Goal: Task Accomplishment & Management: Manage account settings

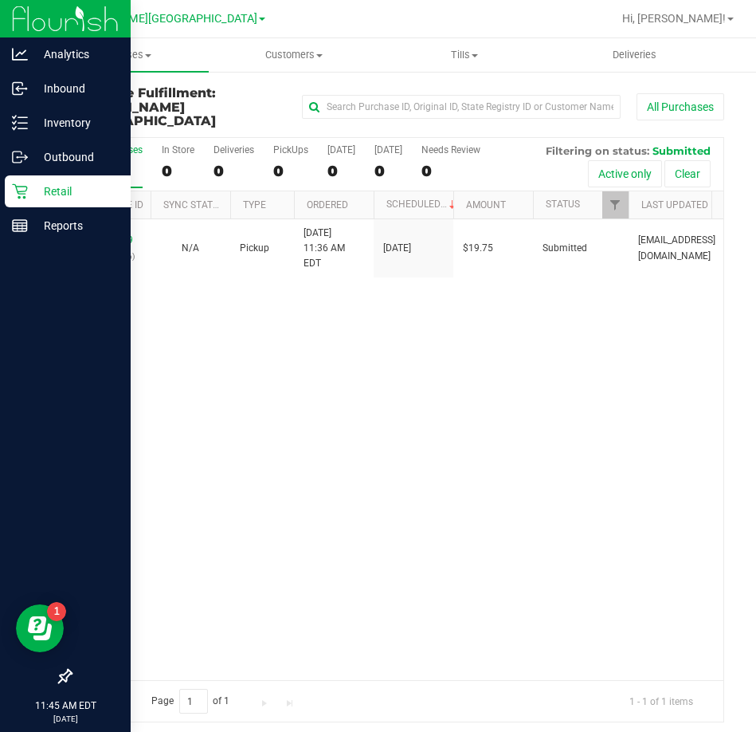
click at [26, 190] on icon at bounding box center [19, 191] width 15 height 15
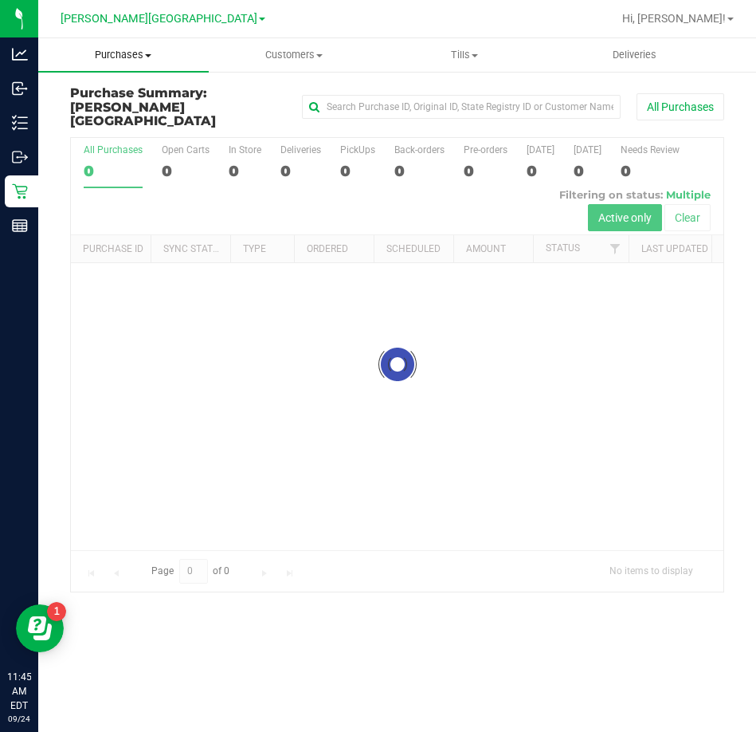
click at [135, 51] on span "Purchases" at bounding box center [123, 55] width 171 height 14
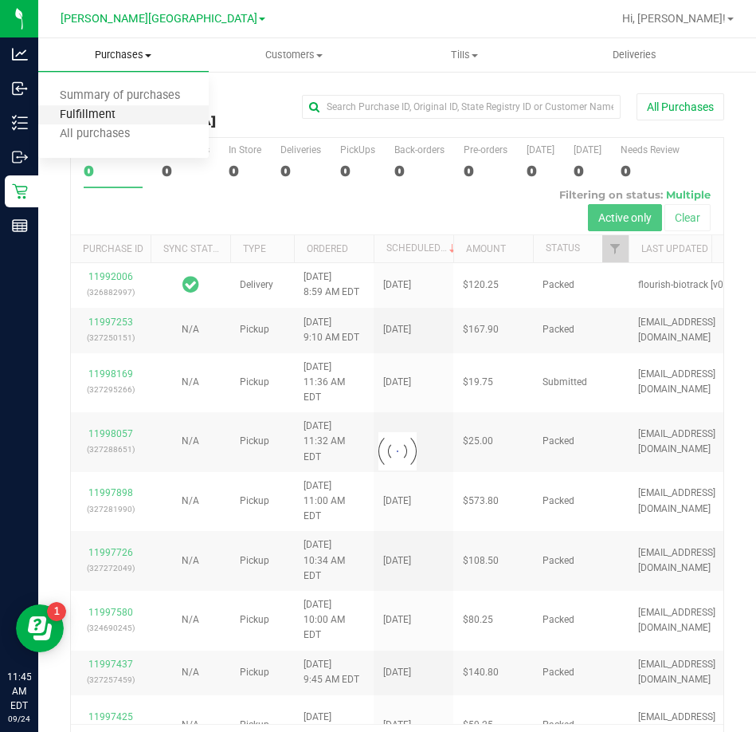
click at [118, 115] on span "Fulfillment" at bounding box center [87, 115] width 99 height 14
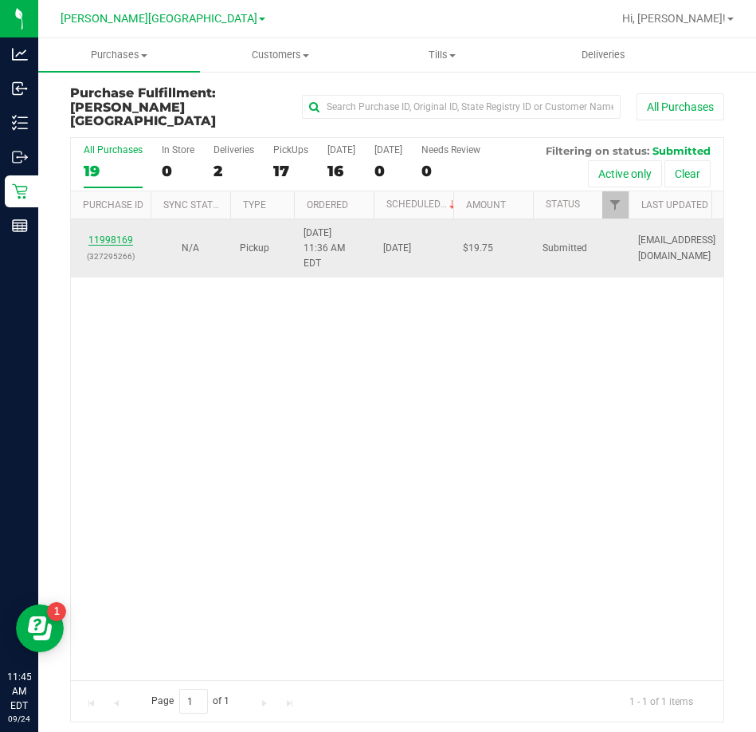
click at [116, 234] on link "11998169" at bounding box center [110, 239] width 45 height 11
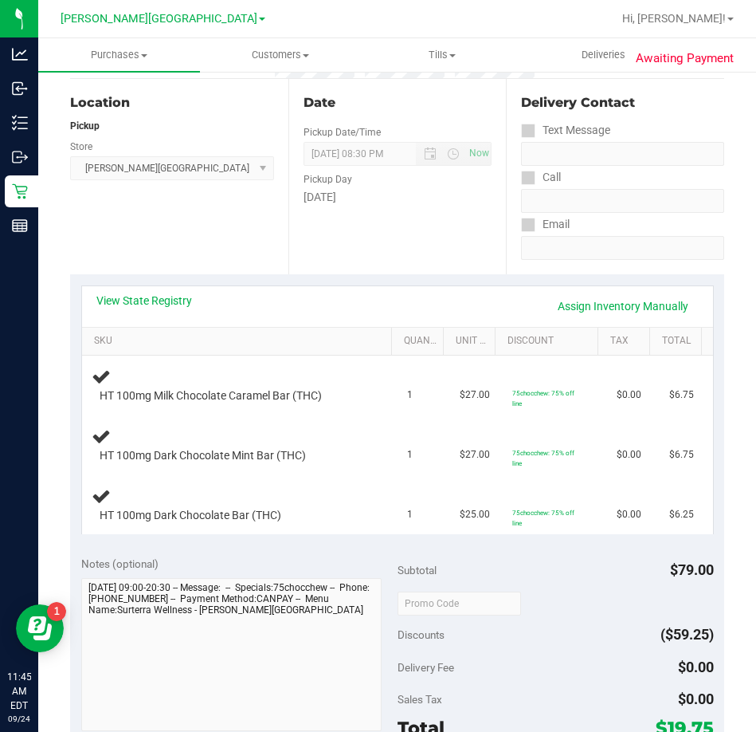
scroll to position [159, 0]
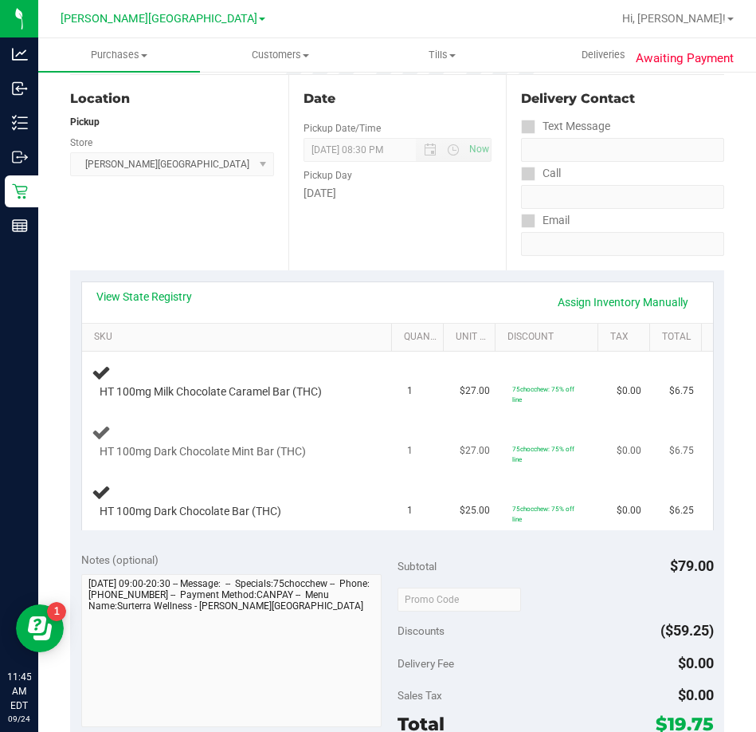
click at [314, 437] on div "HT 100mg Dark Chocolate Mint Bar (THC)" at bounding box center [240, 440] width 296 height 37
click at [347, 422] on div "HT 100mg Dark Chocolate Mint Bar (THC)" at bounding box center [240, 440] width 296 height 37
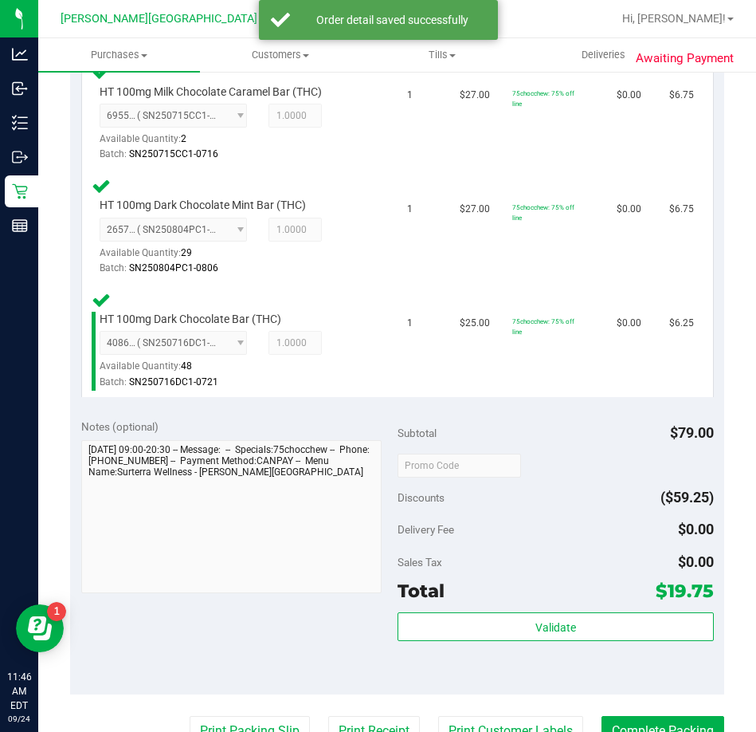
scroll to position [558, 0]
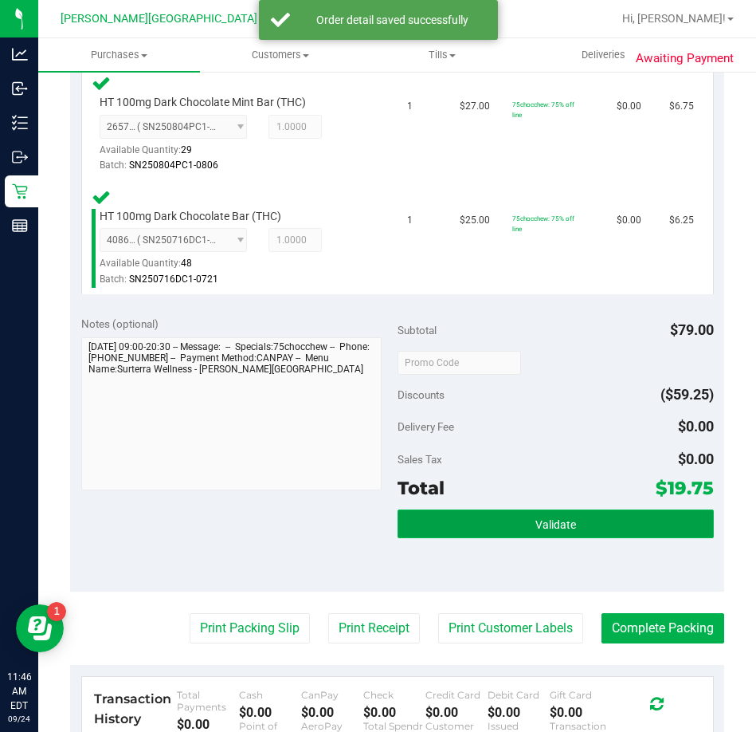
click at [565, 513] on button "Validate" at bounding box center [556, 523] width 316 height 29
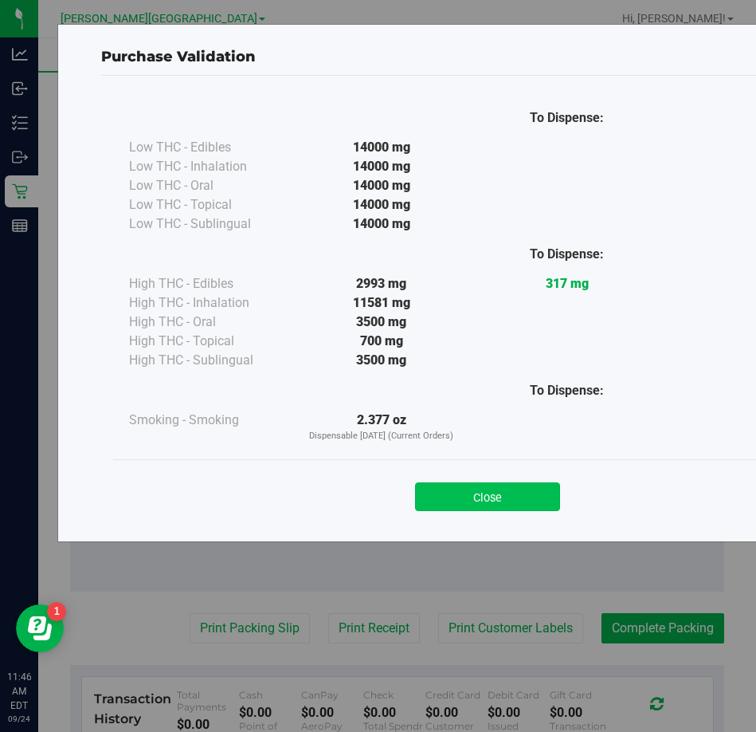
click at [449, 497] on button "Close" at bounding box center [487, 496] width 145 height 29
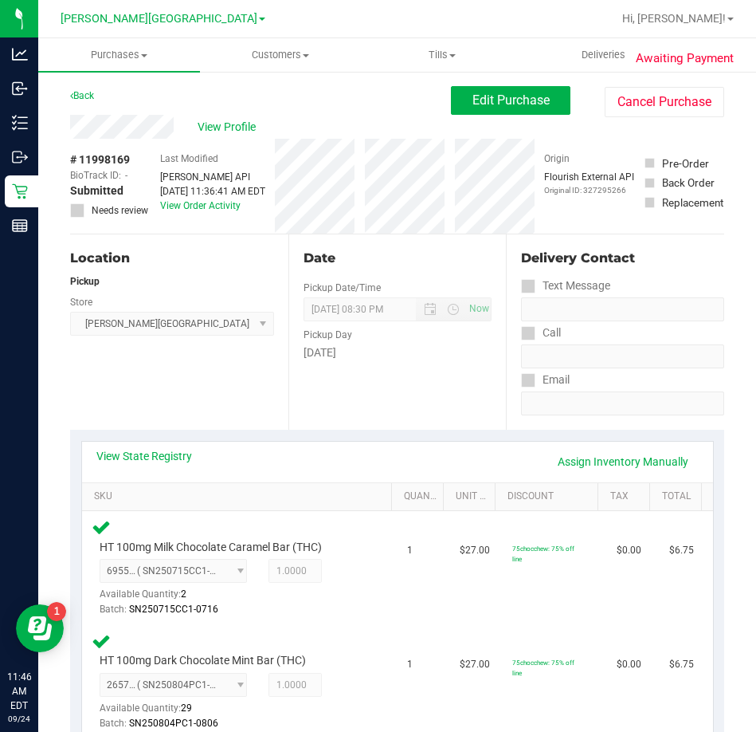
scroll to position [717, 0]
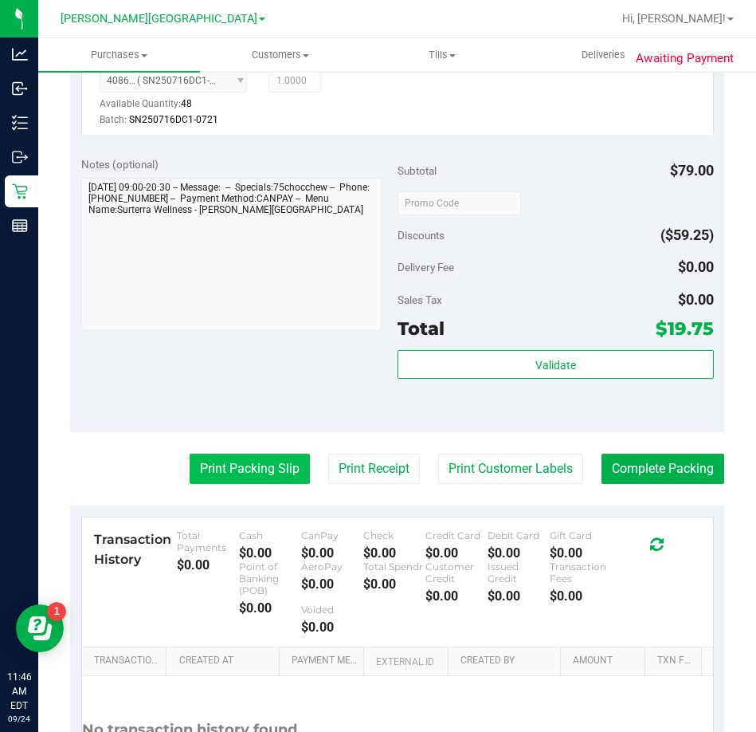
click at [214, 471] on button "Print Packing Slip" at bounding box center [250, 468] width 120 height 30
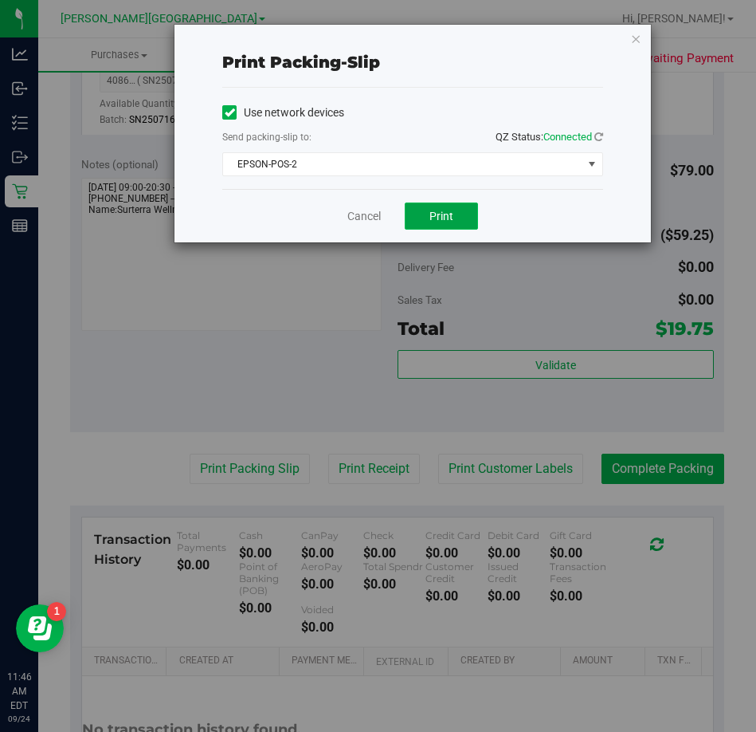
click at [434, 214] on span "Print" at bounding box center [442, 216] width 24 height 13
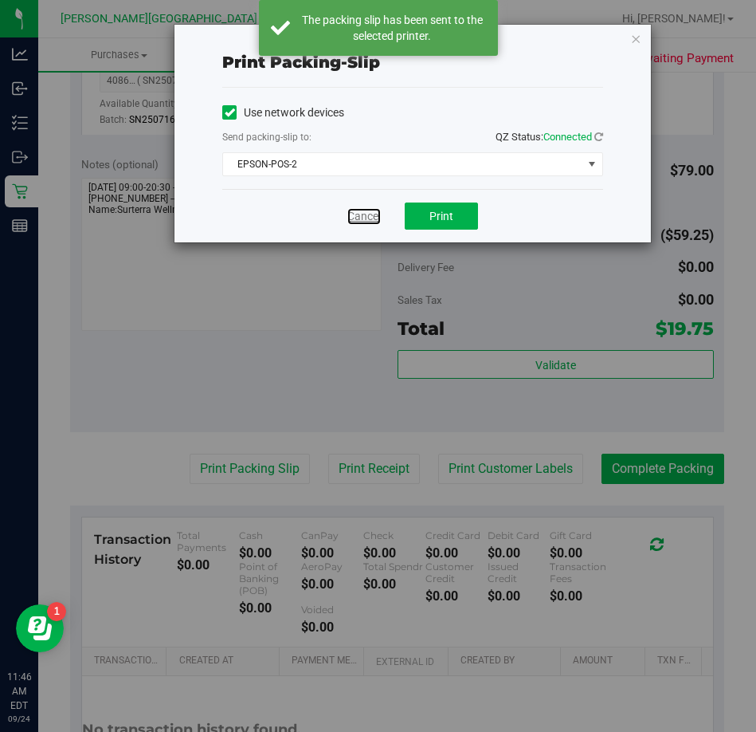
click at [359, 215] on link "Cancel" at bounding box center [363, 216] width 33 height 17
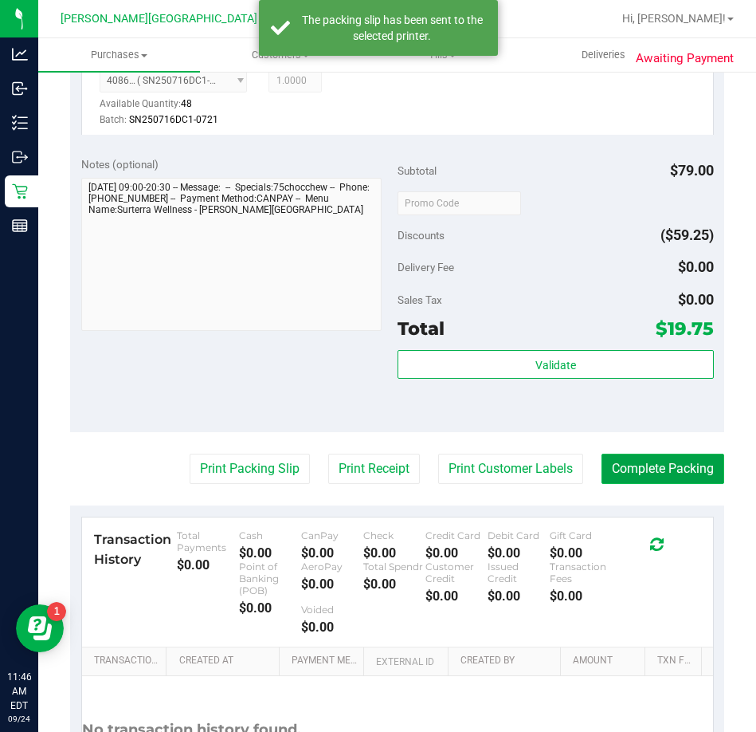
click at [631, 463] on button "Complete Packing" at bounding box center [663, 468] width 123 height 30
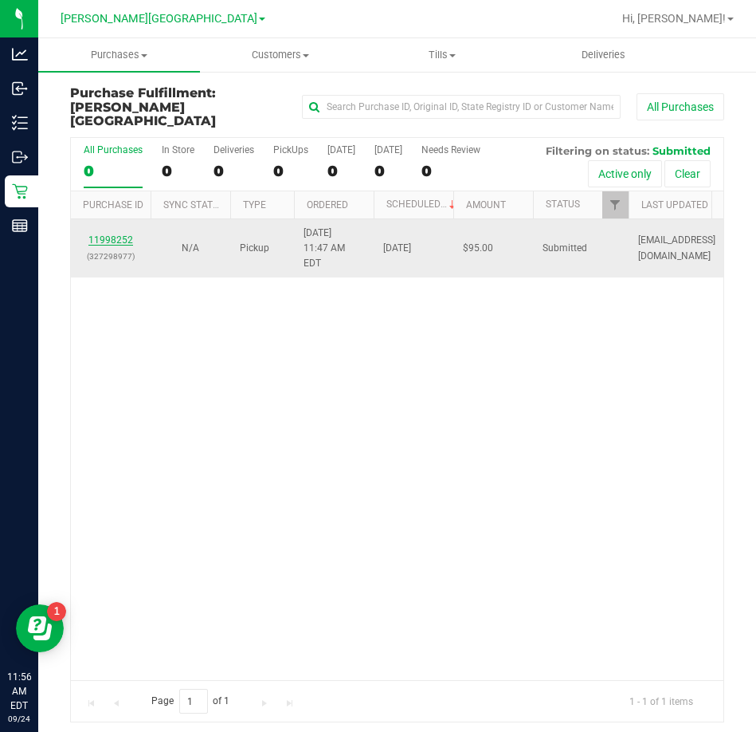
click at [114, 234] on link "11998252" at bounding box center [110, 239] width 45 height 11
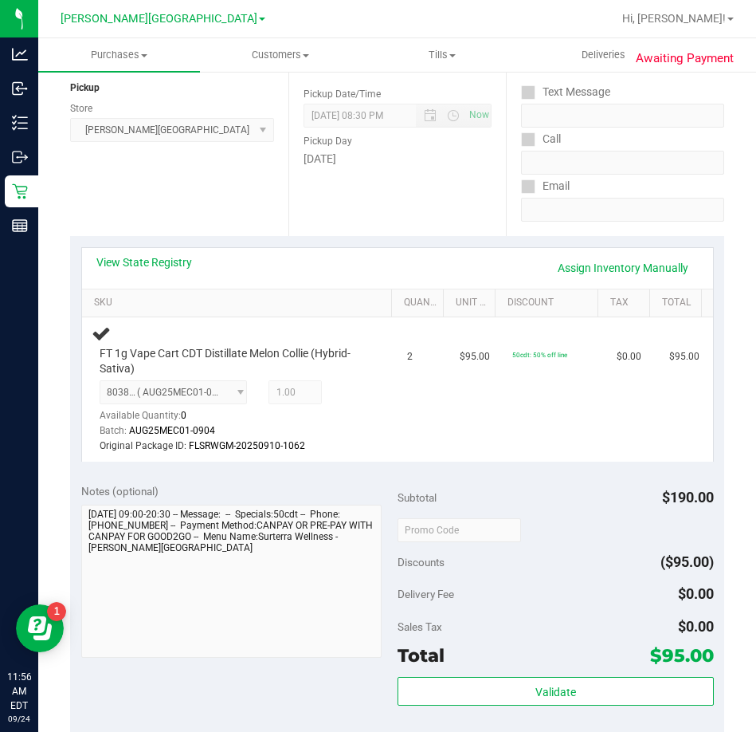
scroll to position [193, 0]
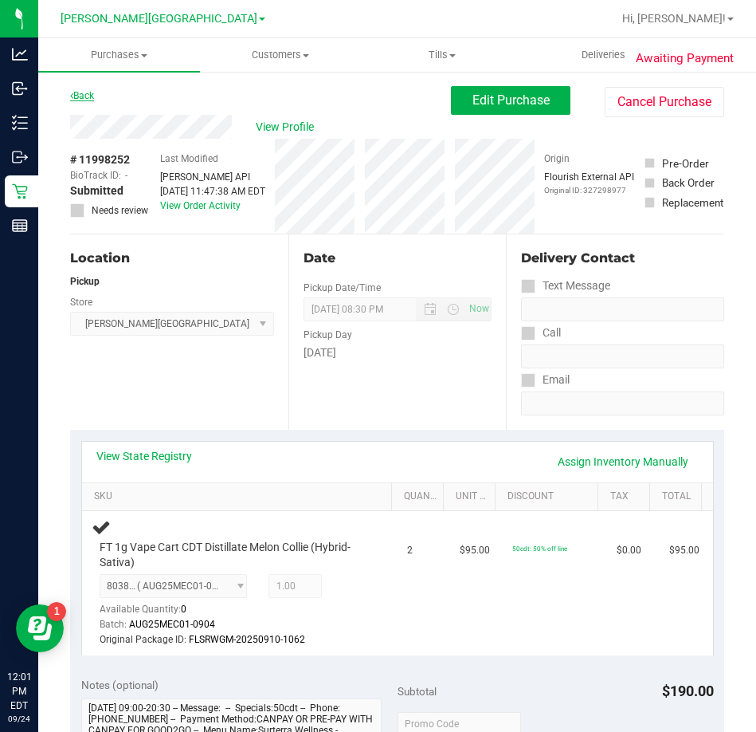
click at [88, 99] on link "Back" at bounding box center [82, 95] width 24 height 11
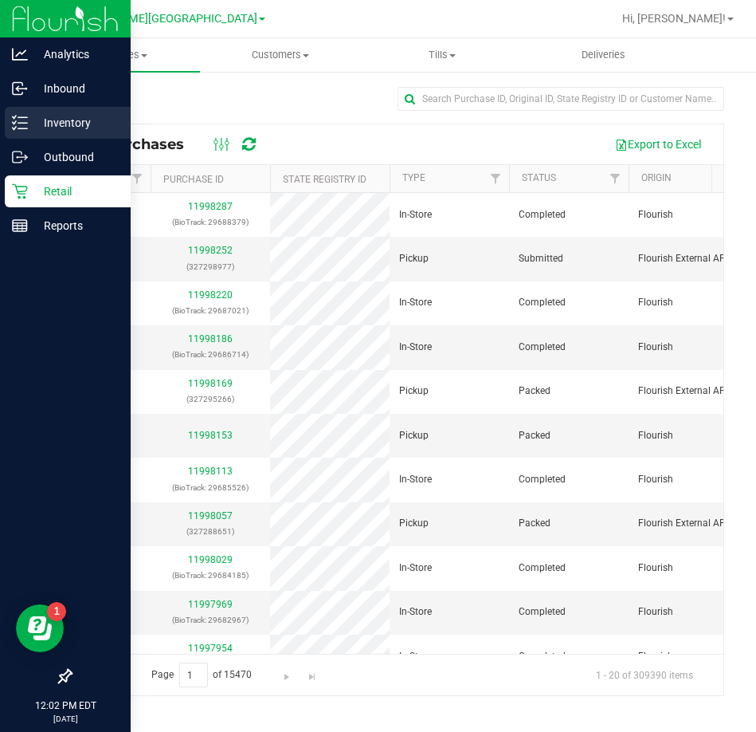
click at [44, 128] on p "Inventory" at bounding box center [76, 122] width 96 height 19
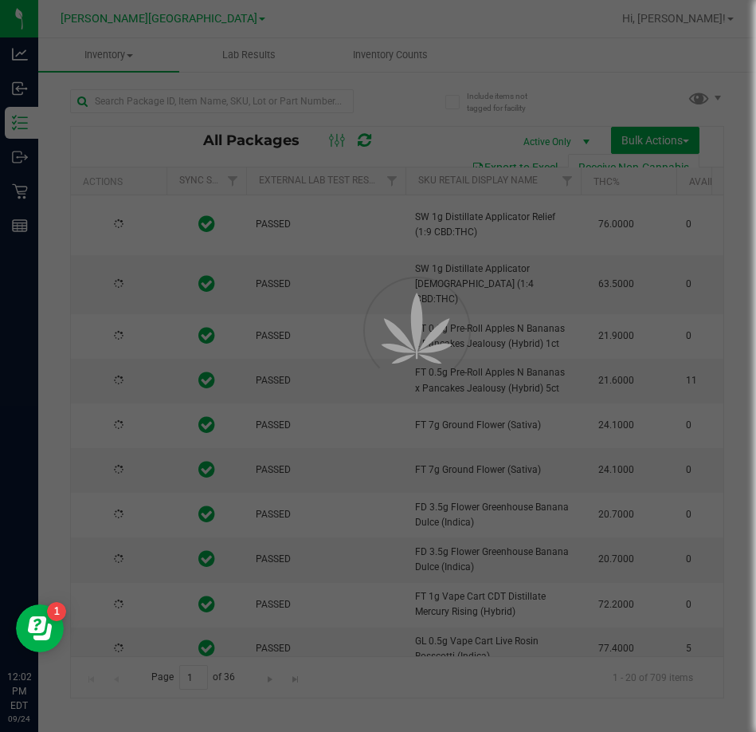
click at [211, 105] on div at bounding box center [378, 366] width 756 height 732
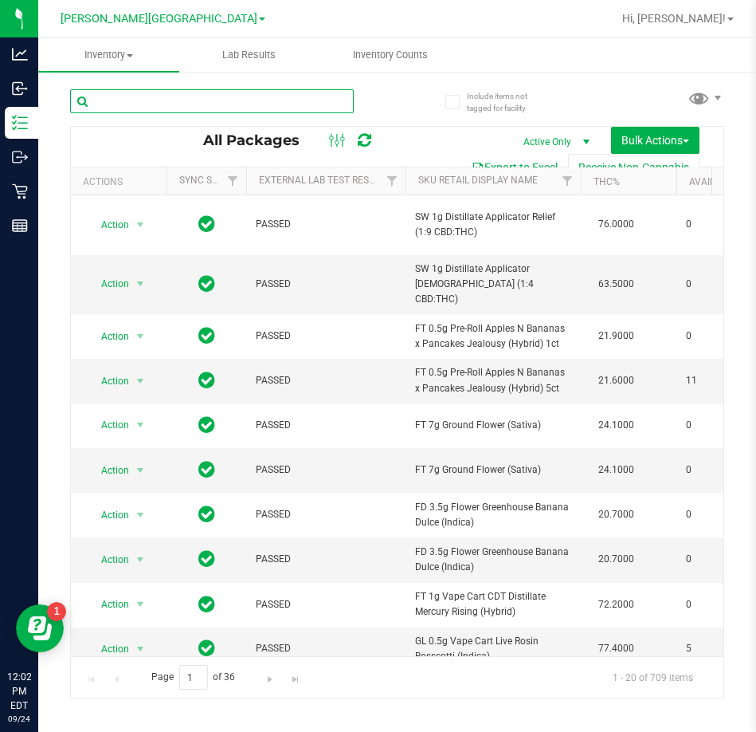
click at [190, 100] on input "text" at bounding box center [212, 101] width 284 height 24
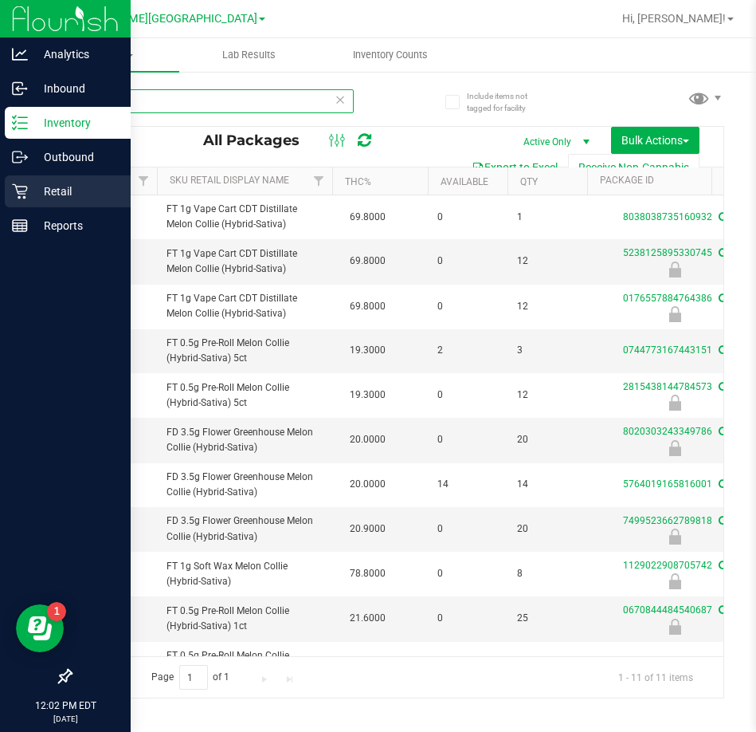
type input "mec"
click at [34, 188] on p "Retail" at bounding box center [76, 191] width 96 height 19
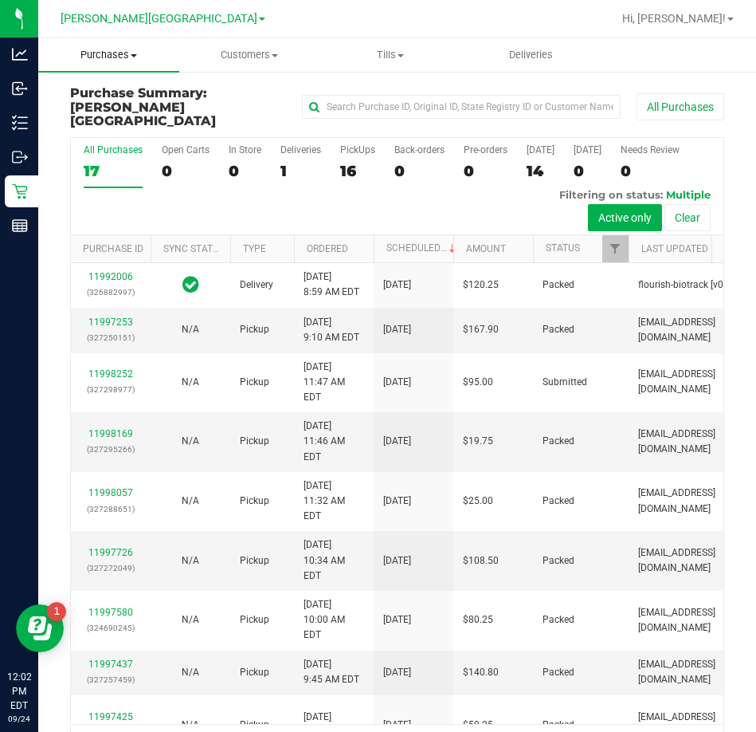
click at [107, 57] on span "Purchases" at bounding box center [108, 55] width 141 height 14
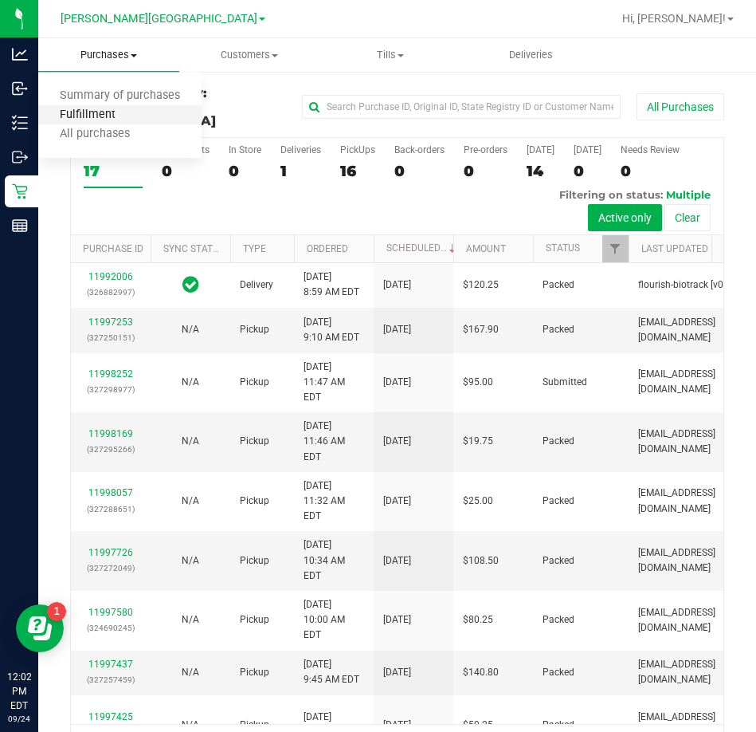
click at [116, 112] on span "Fulfillment" at bounding box center [87, 115] width 99 height 14
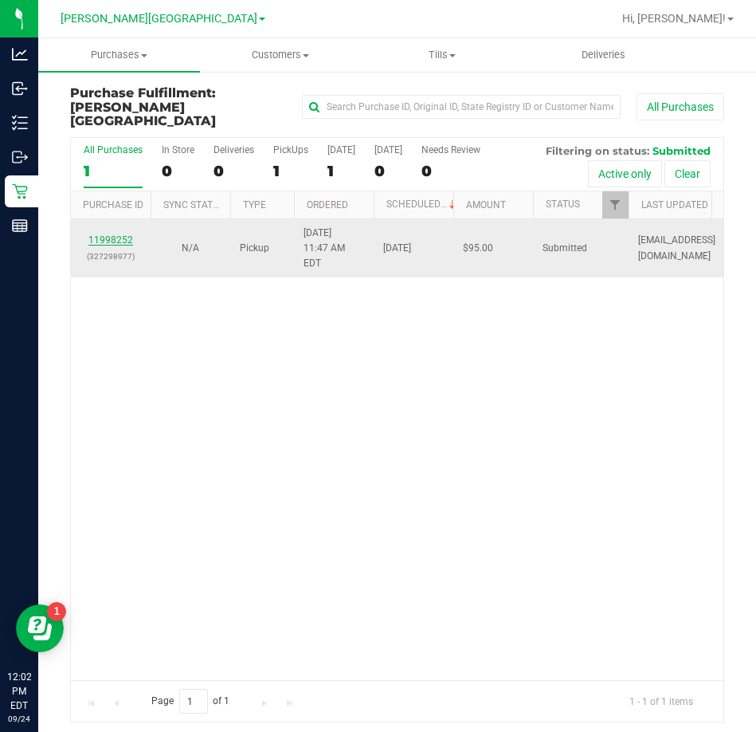
click at [116, 234] on link "11998252" at bounding box center [110, 239] width 45 height 11
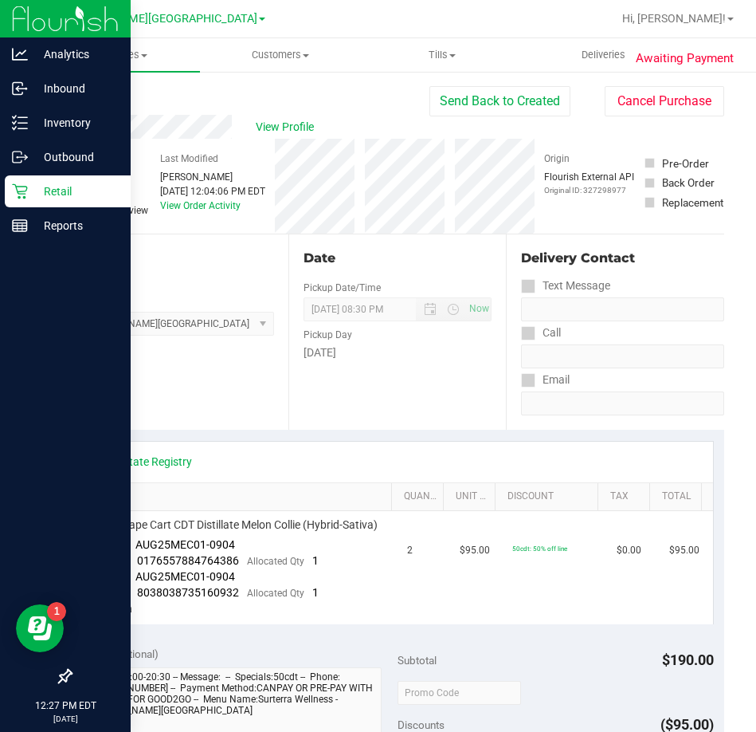
click at [35, 190] on p "Retail" at bounding box center [76, 191] width 96 height 19
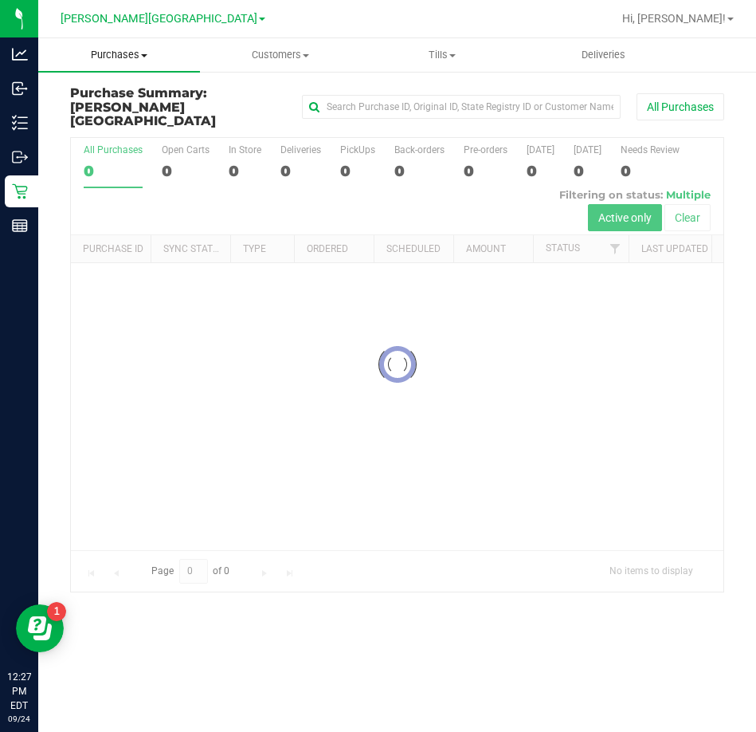
click at [127, 53] on span "Purchases" at bounding box center [119, 55] width 162 height 14
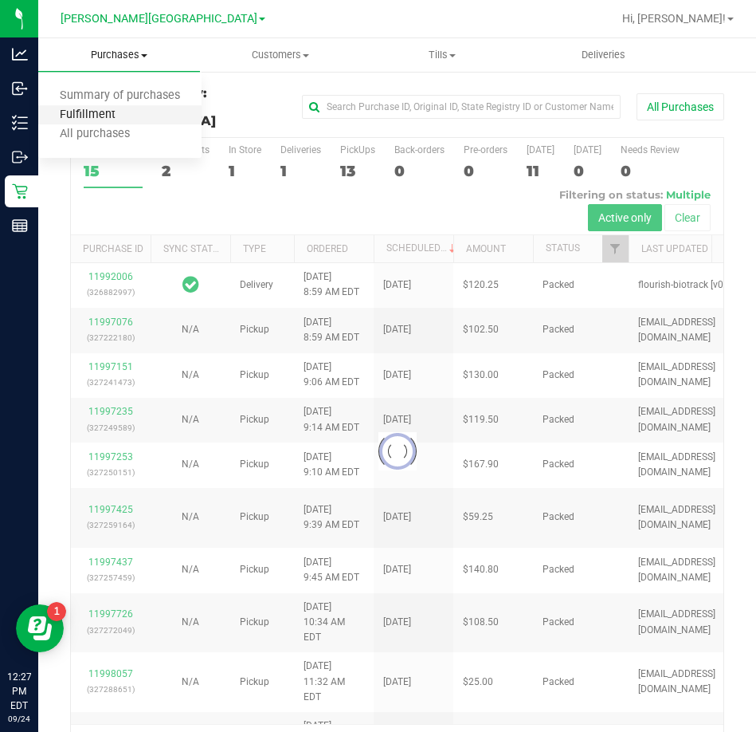
click at [118, 116] on span "Fulfillment" at bounding box center [87, 115] width 99 height 14
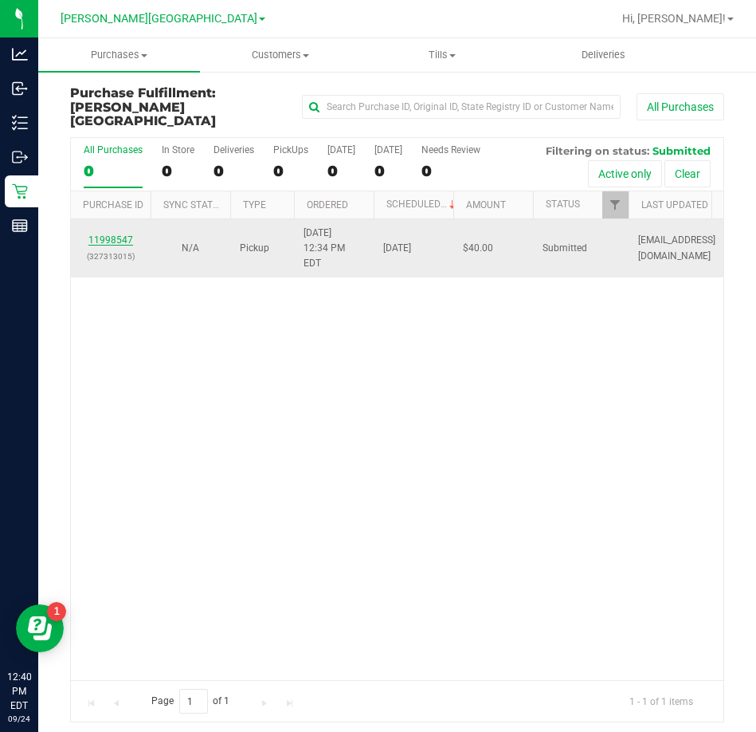
click at [116, 234] on link "11998547" at bounding box center [110, 239] width 45 height 11
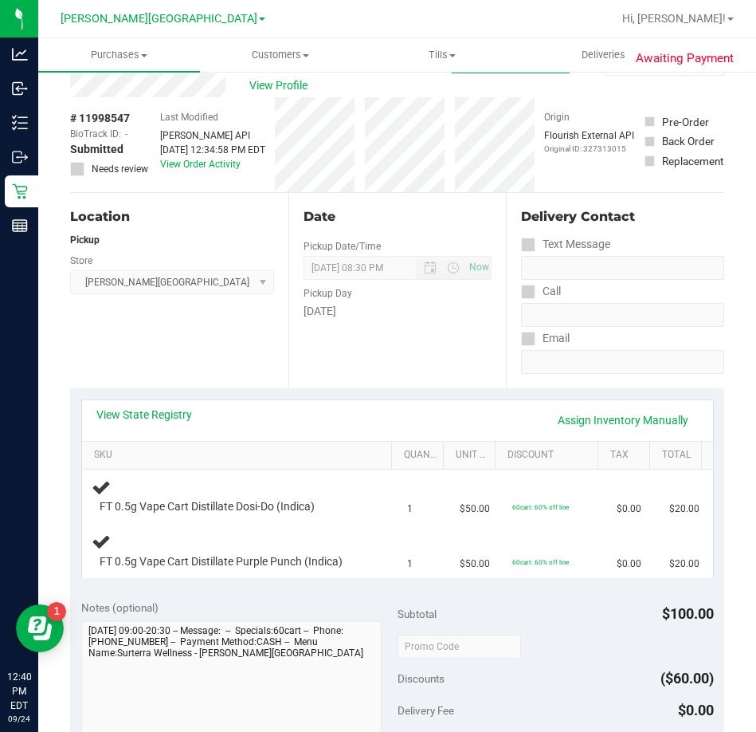
scroll to position [80, 0]
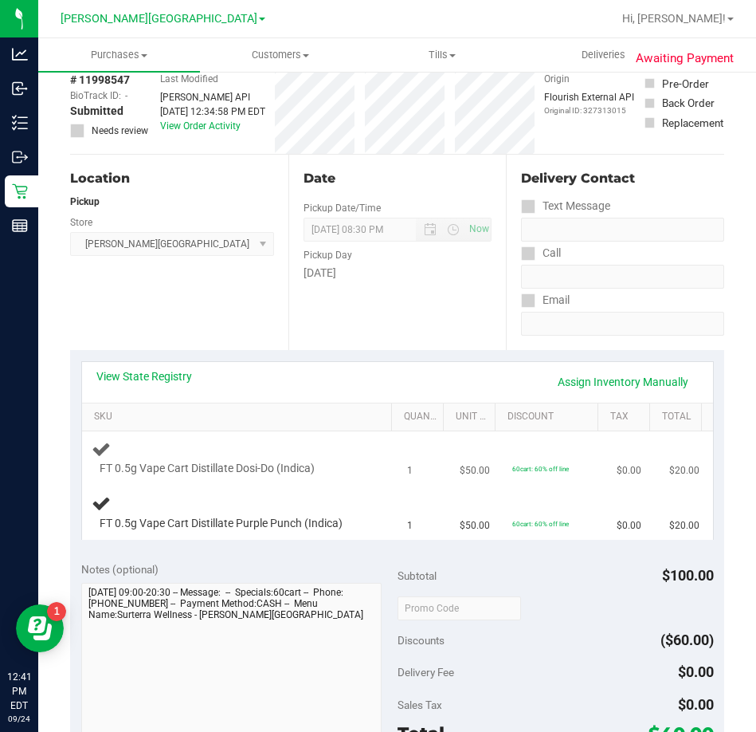
click at [340, 477] on div at bounding box center [233, 477] width 267 height 1
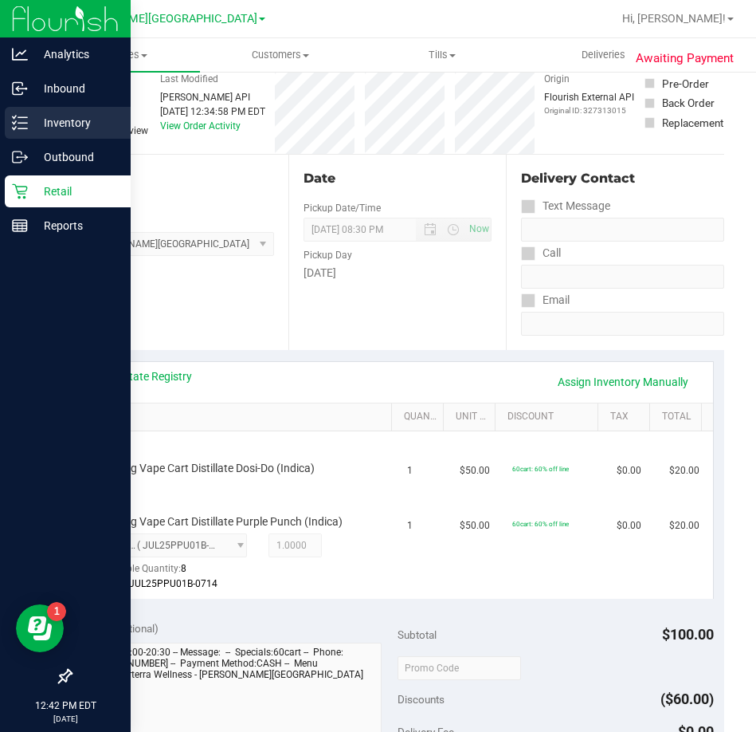
click at [69, 119] on p "Inventory" at bounding box center [76, 122] width 96 height 19
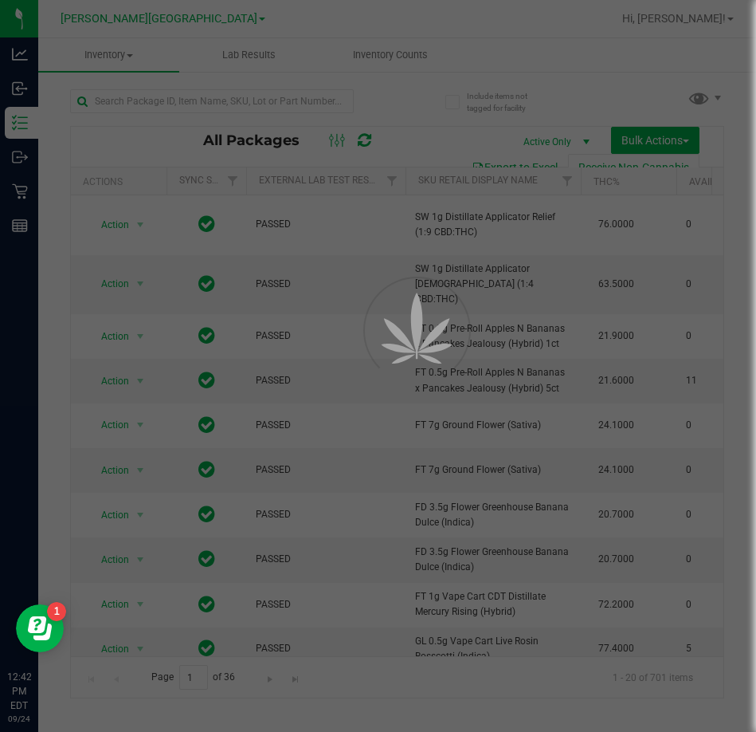
click at [219, 100] on div at bounding box center [378, 366] width 756 height 732
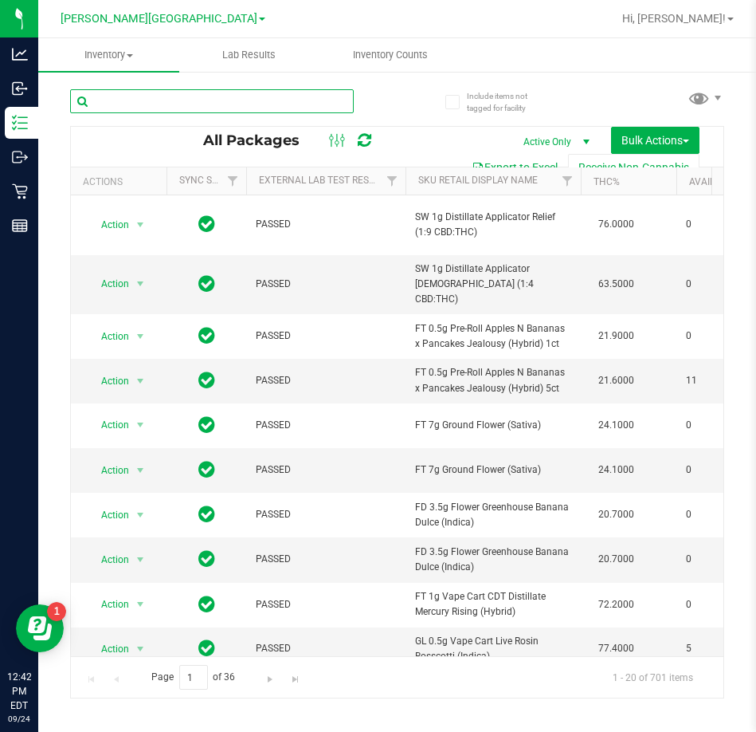
click at [219, 100] on input "text" at bounding box center [212, 101] width 284 height 24
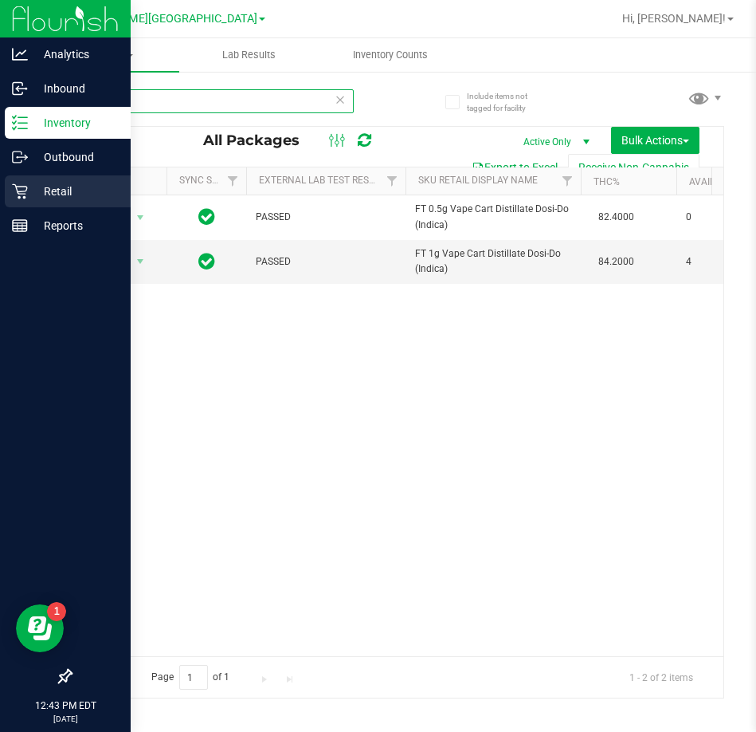
type input "dosi"
click at [36, 181] on div "Retail" at bounding box center [68, 191] width 126 height 32
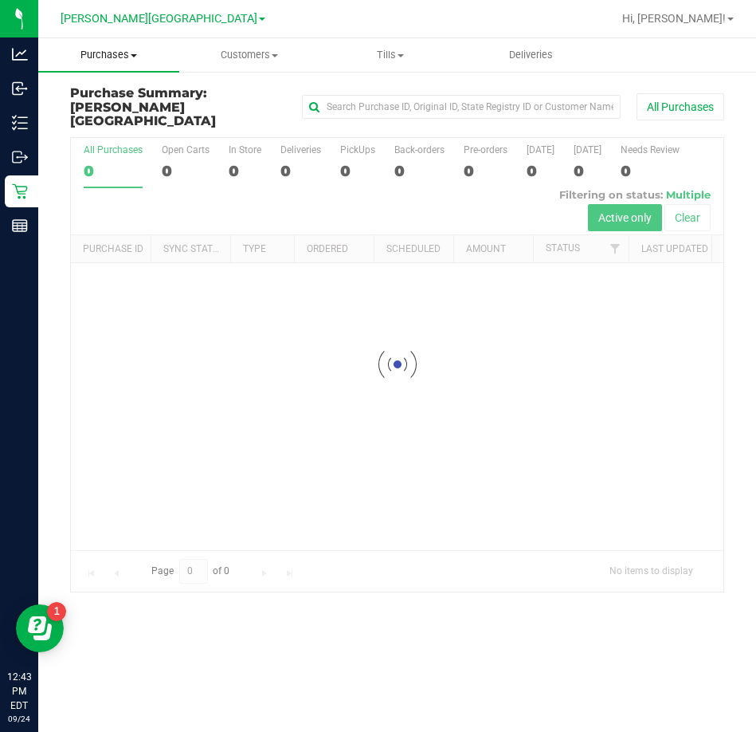
click at [109, 54] on span "Purchases" at bounding box center [108, 55] width 141 height 14
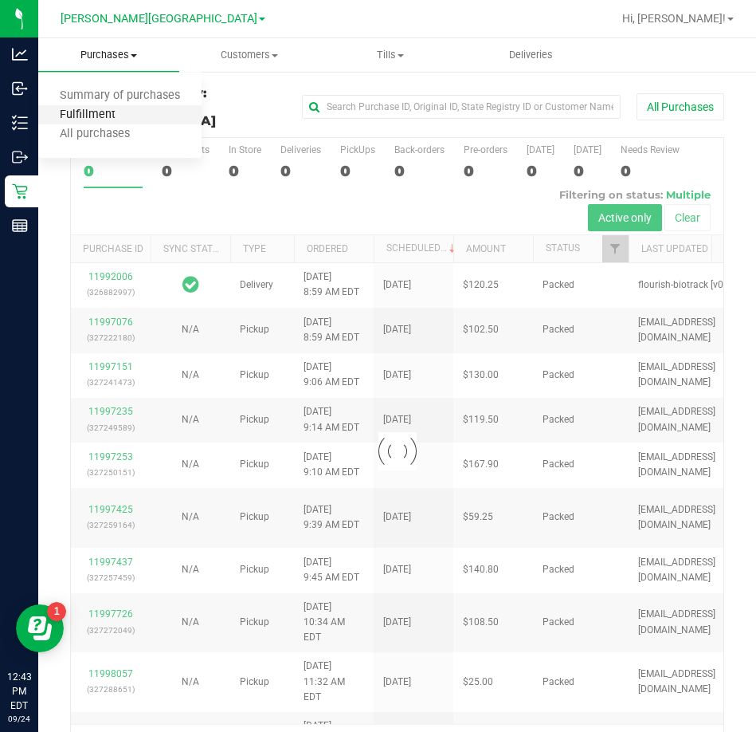
click at [104, 113] on span "Fulfillment" at bounding box center [87, 115] width 99 height 14
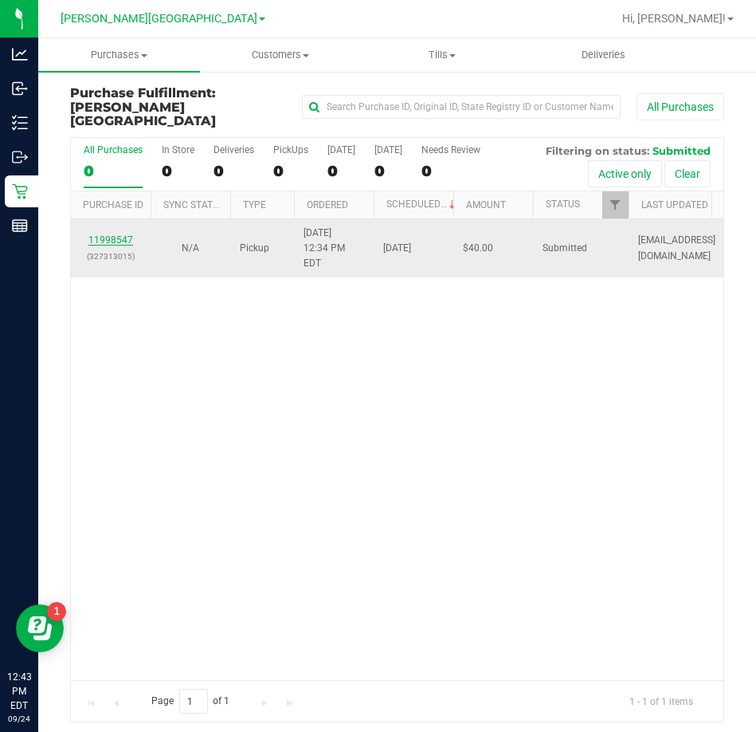
click at [113, 234] on link "11998547" at bounding box center [110, 239] width 45 height 11
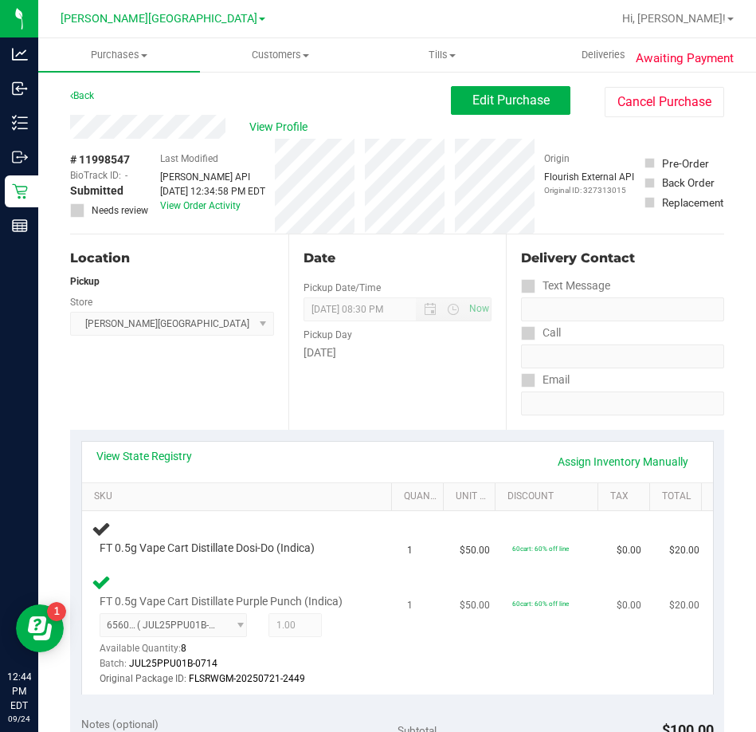
click at [331, 578] on div "FT 0.5g Vape Cart Distillate Purple Punch (Indica) 6560950462665281 ( JUL25PPU0…" at bounding box center [240, 630] width 296 height 116
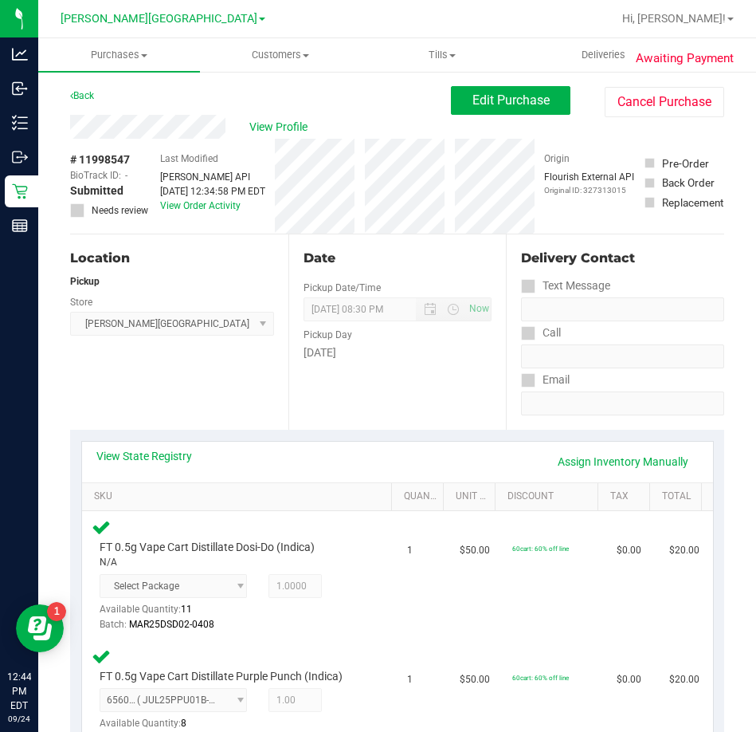
scroll to position [398, 0]
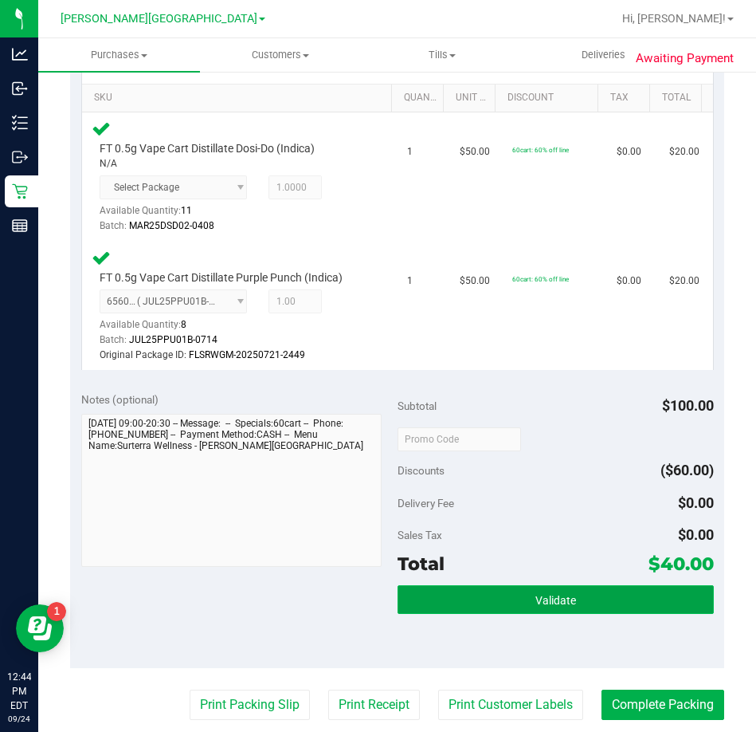
click at [446, 598] on button "Validate" at bounding box center [556, 599] width 316 height 29
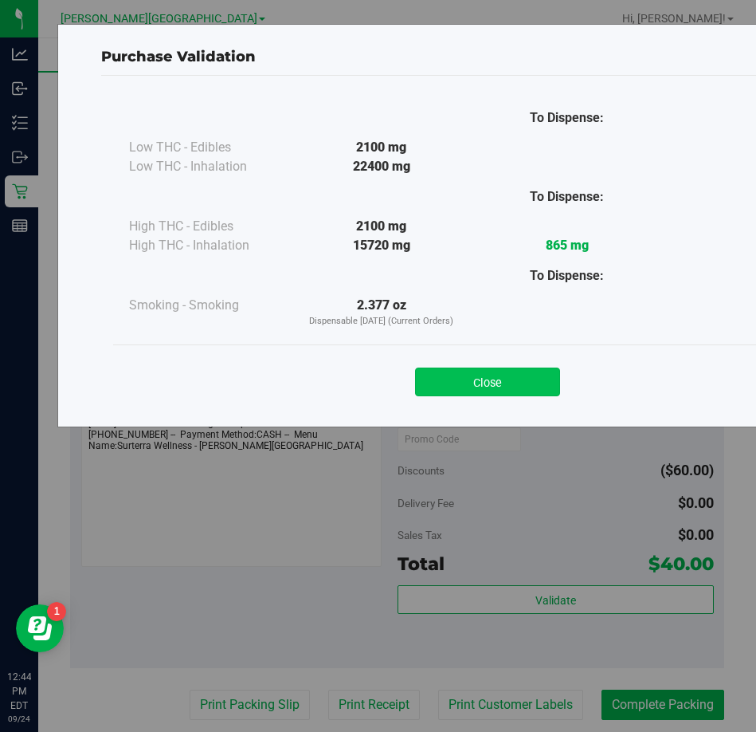
click at [476, 375] on button "Close" at bounding box center [487, 381] width 145 height 29
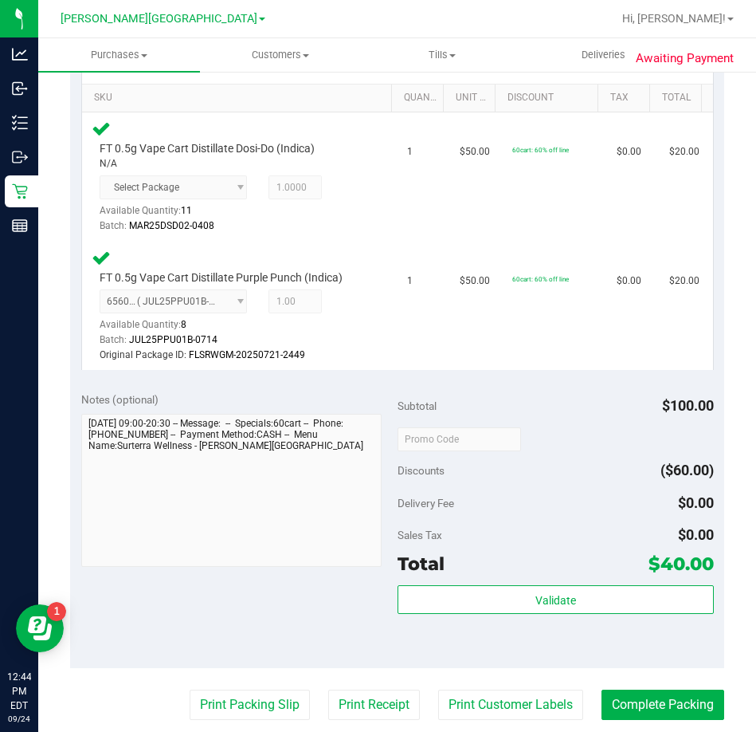
scroll to position [717, 0]
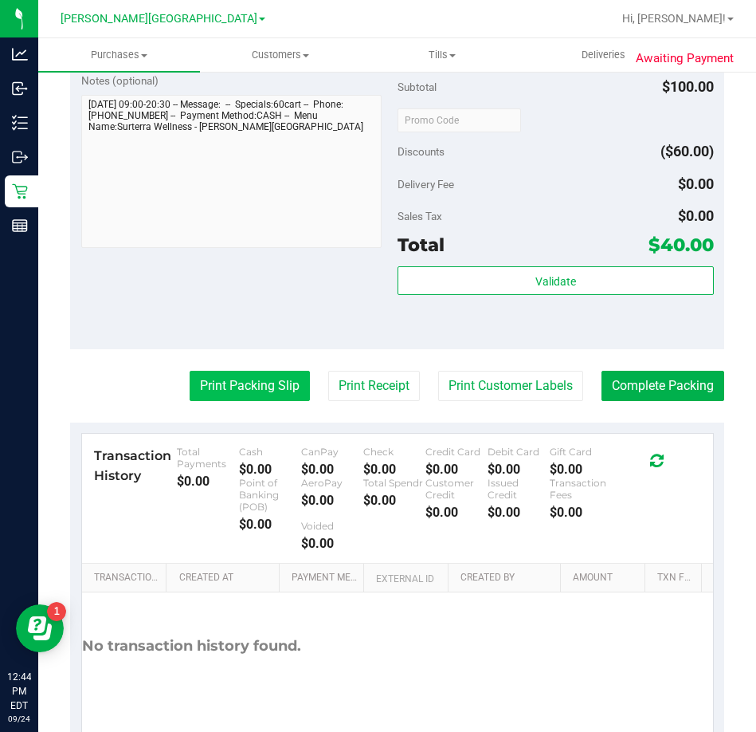
click at [257, 384] on button "Print Packing Slip" at bounding box center [250, 386] width 120 height 30
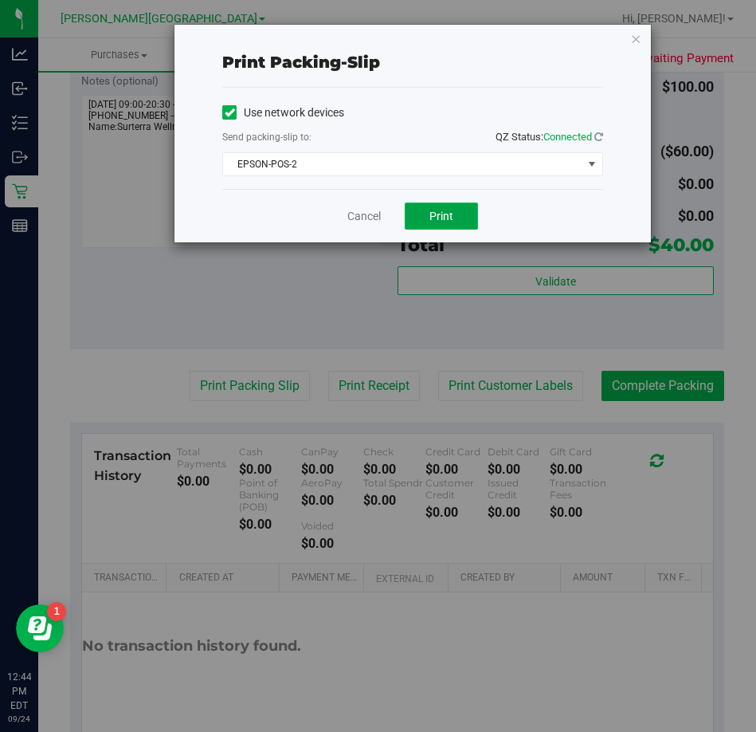
click at [453, 214] on span "Print" at bounding box center [442, 216] width 24 height 13
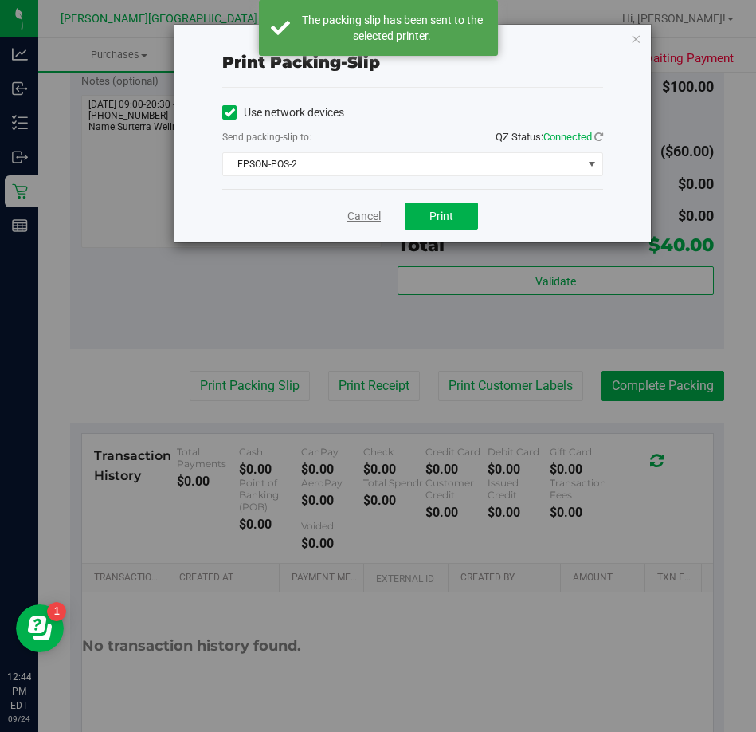
click at [363, 219] on link "Cancel" at bounding box center [363, 216] width 33 height 17
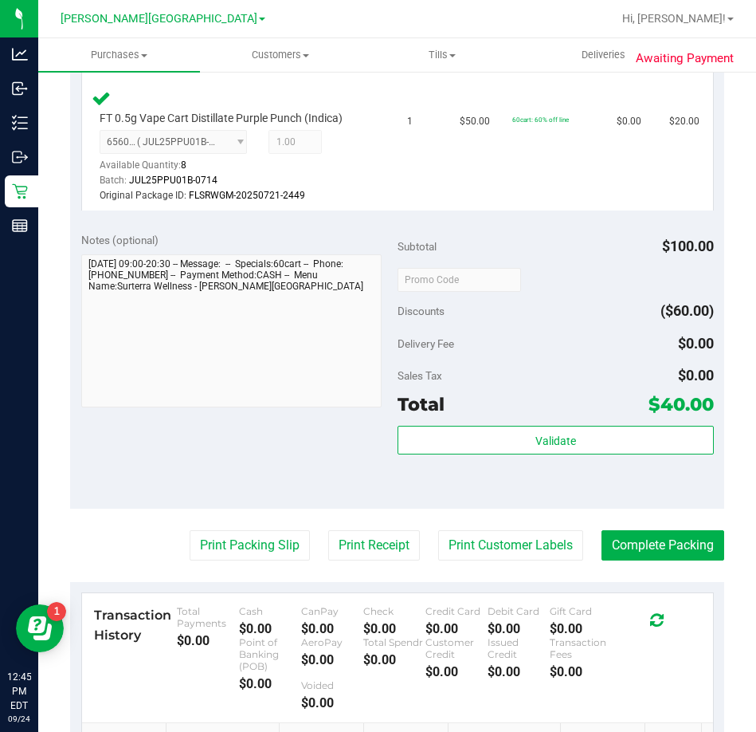
scroll to position [781, 0]
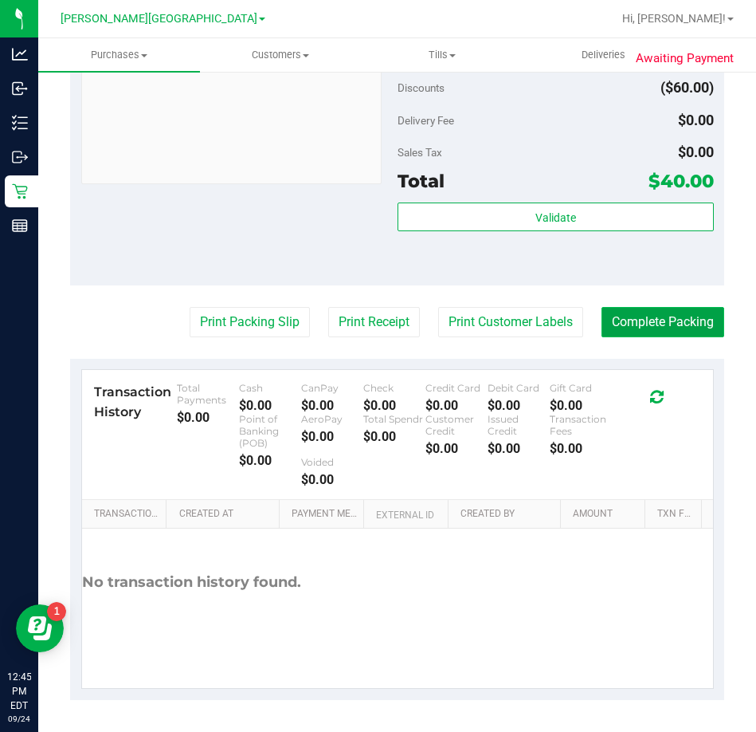
click at [651, 319] on button "Complete Packing" at bounding box center [663, 322] width 123 height 30
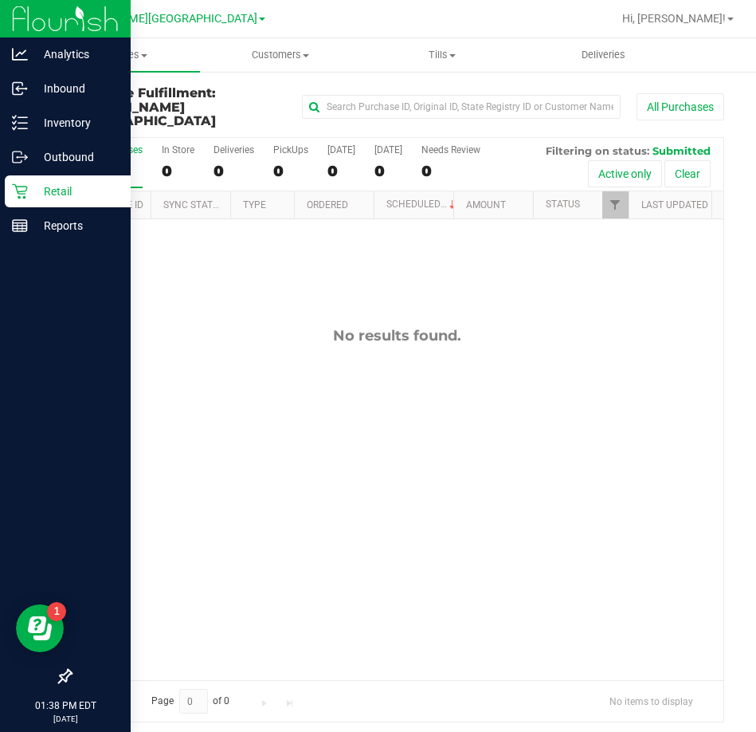
click at [36, 197] on p "Retail" at bounding box center [76, 191] width 96 height 19
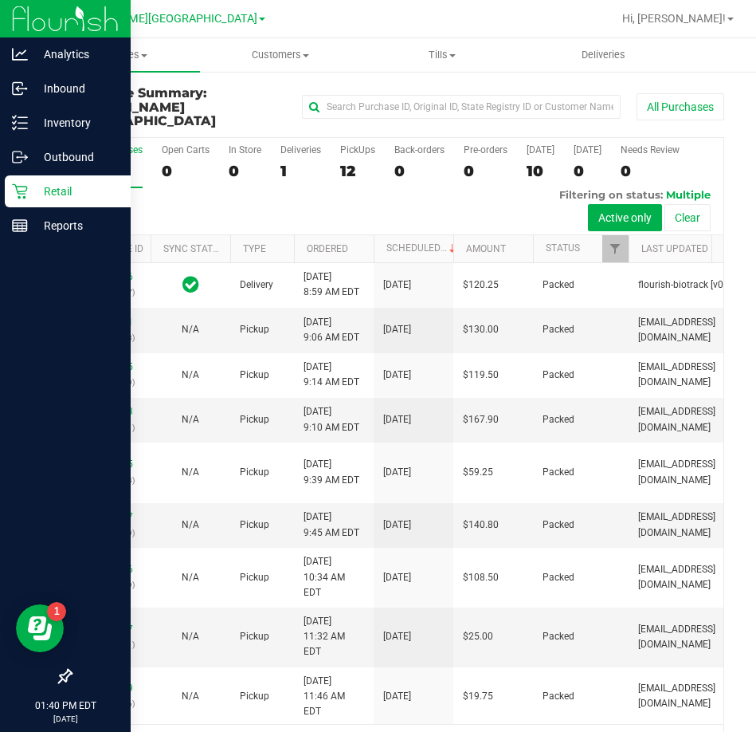
click at [29, 198] on p "Retail" at bounding box center [76, 191] width 96 height 19
click at [54, 192] on p "Retail" at bounding box center [76, 191] width 96 height 19
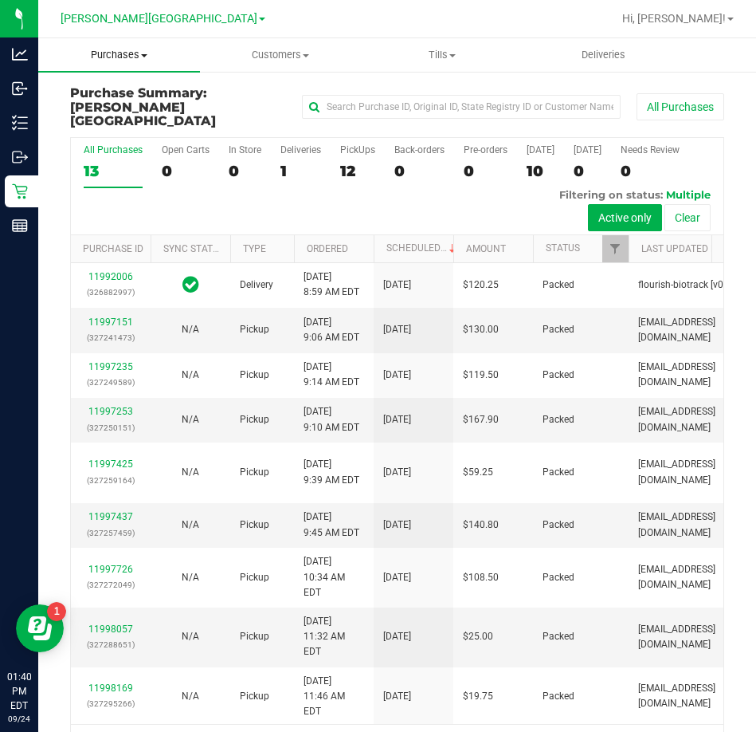
click at [125, 51] on span "Purchases" at bounding box center [119, 55] width 162 height 14
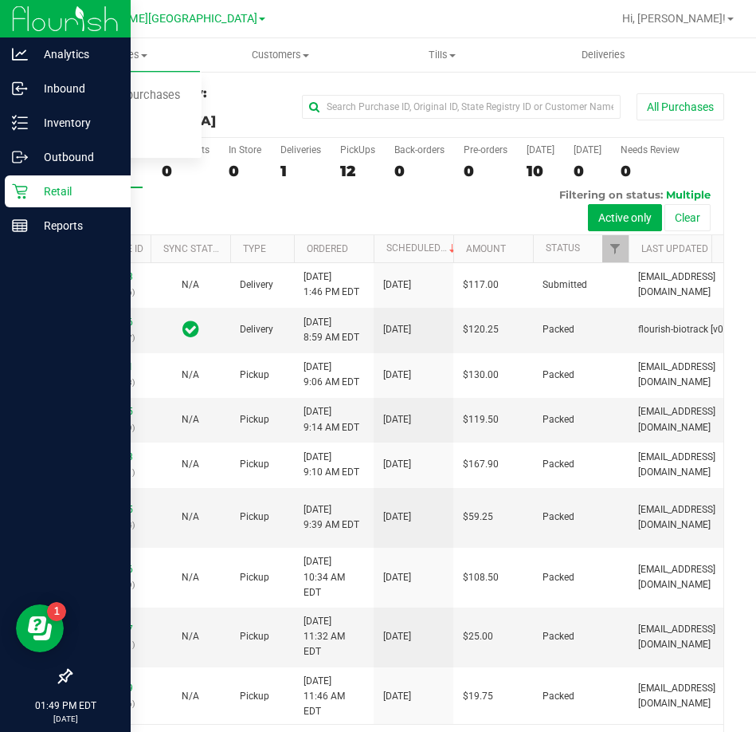
click at [20, 183] on icon at bounding box center [20, 191] width 16 height 16
click at [33, 188] on p "Retail" at bounding box center [76, 191] width 96 height 19
click at [63, 198] on p "Retail" at bounding box center [76, 191] width 96 height 19
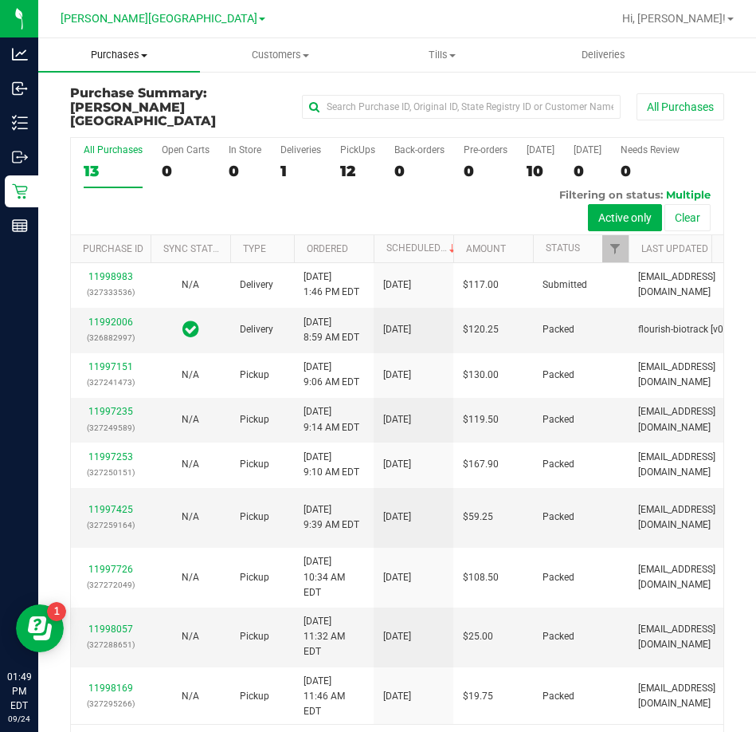
click at [144, 55] on span at bounding box center [144, 55] width 6 height 3
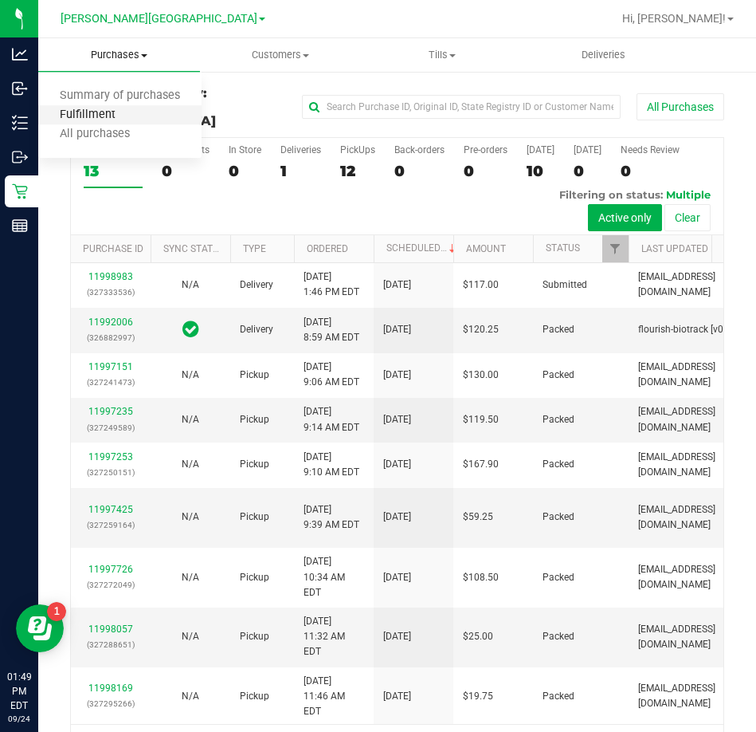
click at [75, 112] on span "Fulfillment" at bounding box center [87, 115] width 99 height 14
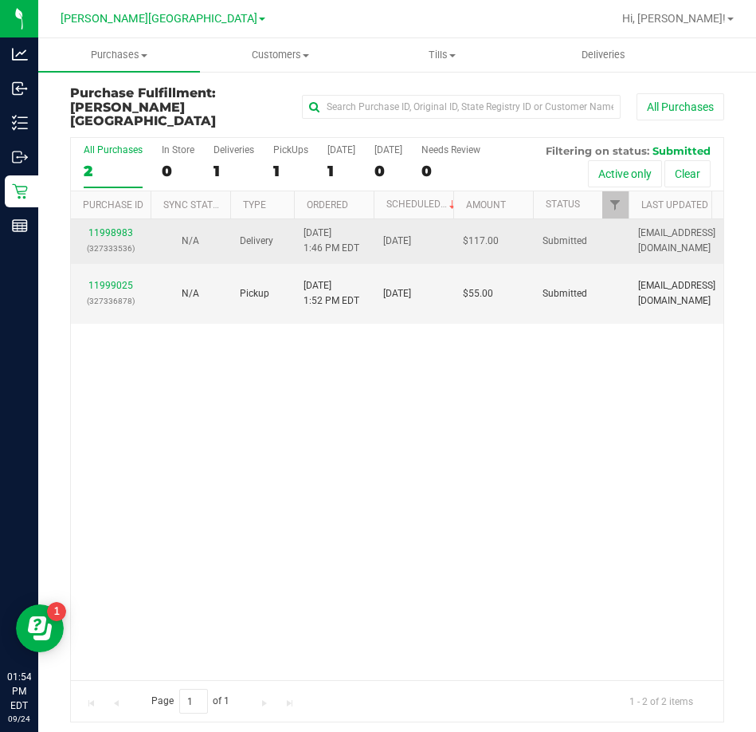
click at [112, 226] on div "11998983 (327333536)" at bounding box center [110, 241] width 61 height 30
click at [112, 227] on link "11998983" at bounding box center [110, 232] width 45 height 11
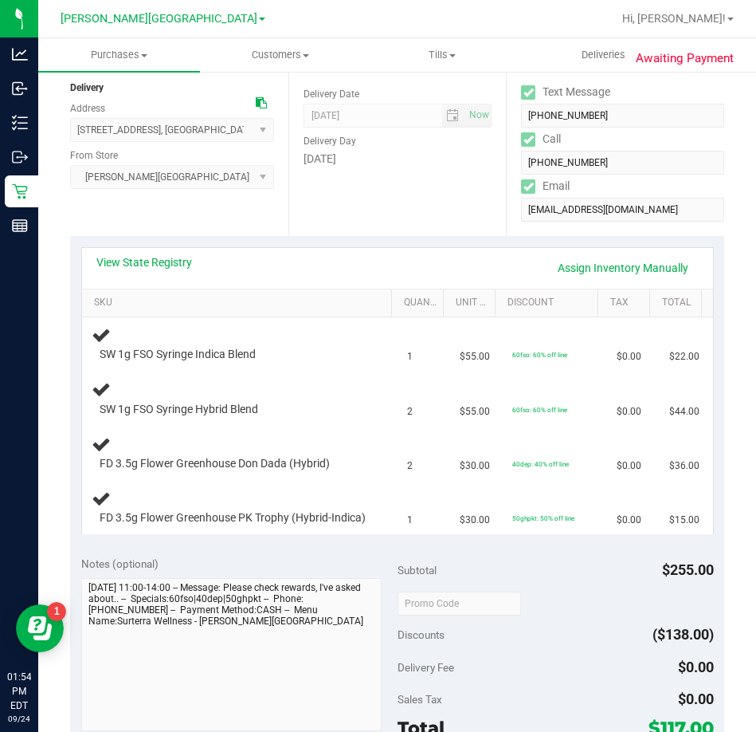
scroll to position [230, 0]
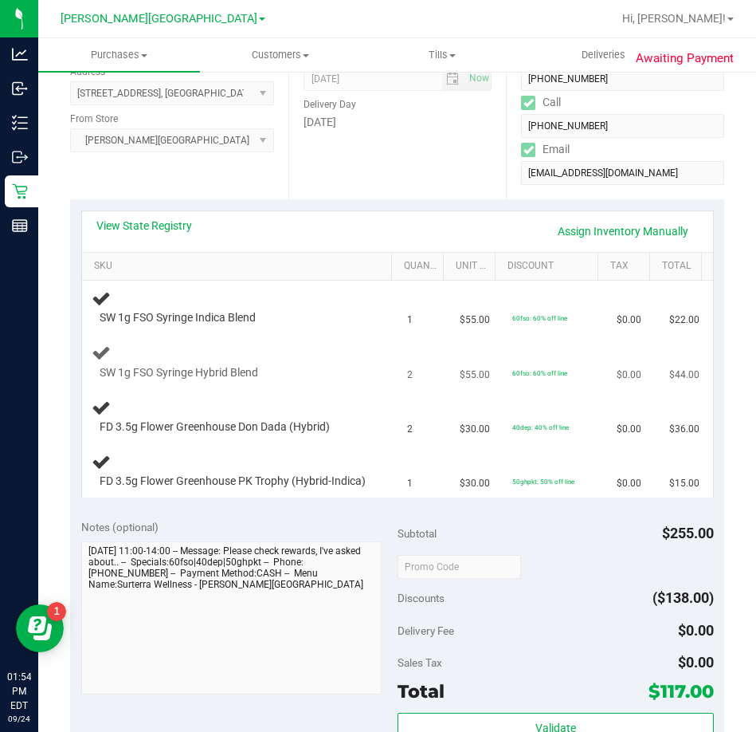
click at [340, 380] on div at bounding box center [233, 380] width 267 height 1
click at [341, 376] on div "SW 1g FSO Syringe Hybrid Blend" at bounding box center [229, 373] width 275 height 16
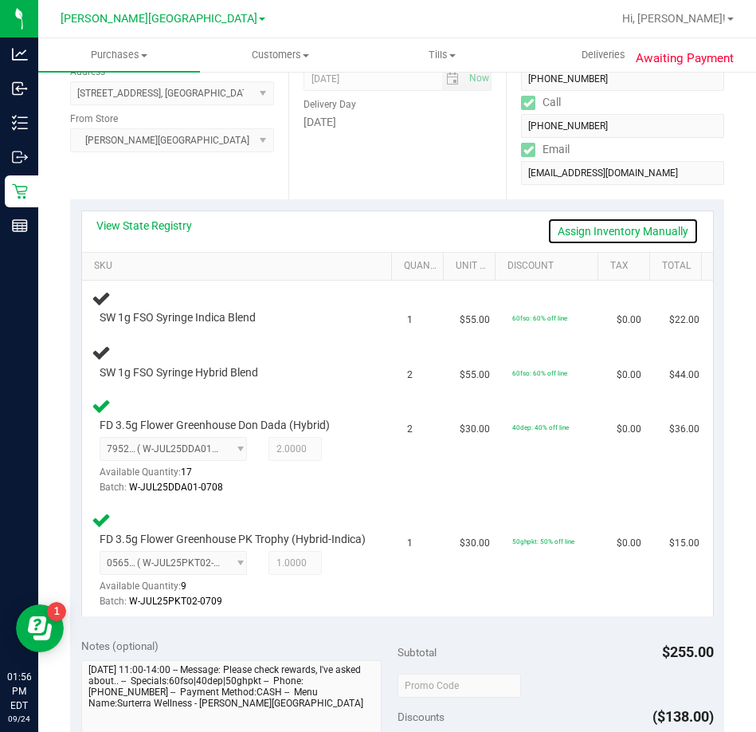
click at [592, 235] on link "Assign Inventory Manually" at bounding box center [623, 231] width 151 height 27
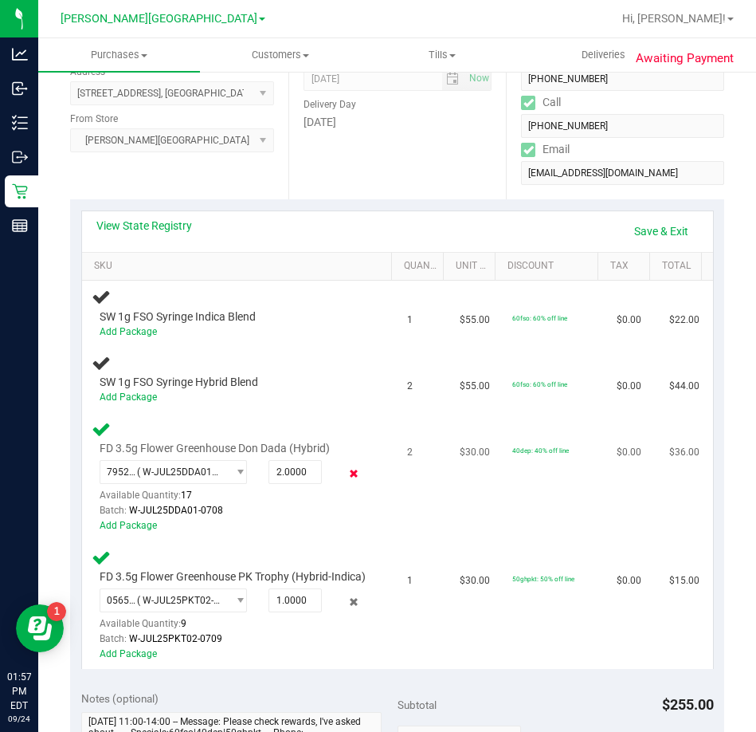
click at [346, 471] on icon at bounding box center [354, 474] width 17 height 18
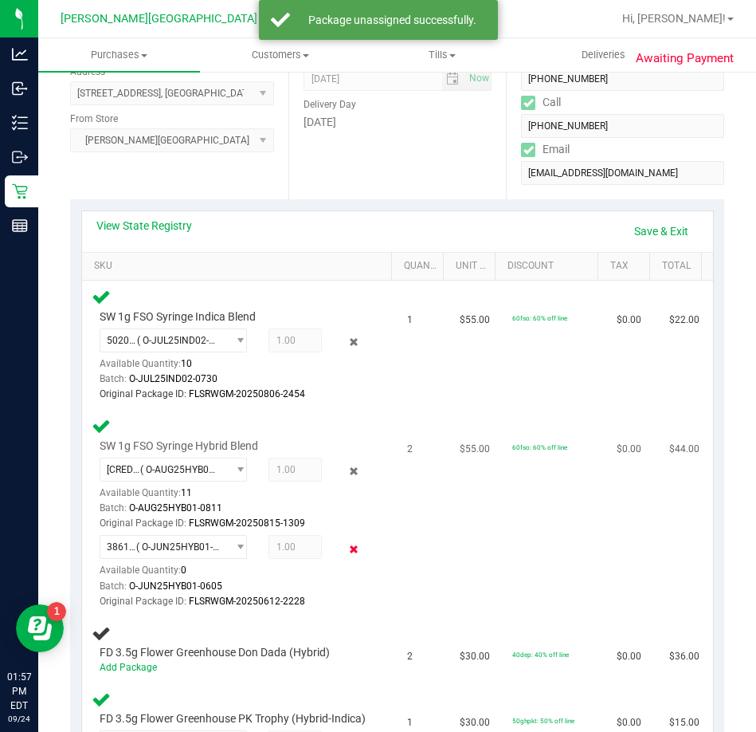
click at [346, 550] on icon at bounding box center [354, 549] width 17 height 18
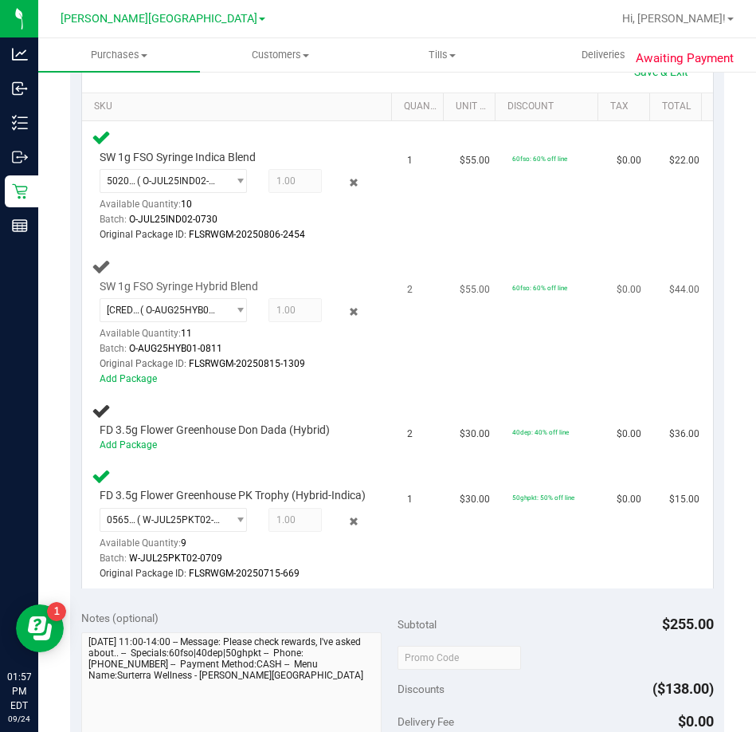
scroll to position [310, 0]
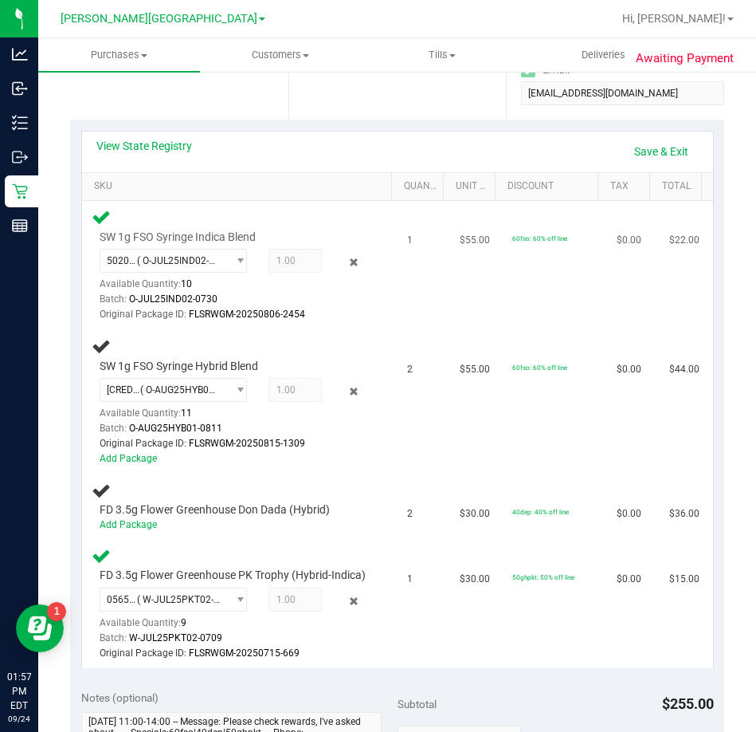
click at [410, 316] on td "1" at bounding box center [424, 265] width 53 height 129
click at [634, 157] on link "Save & Exit" at bounding box center [661, 151] width 75 height 27
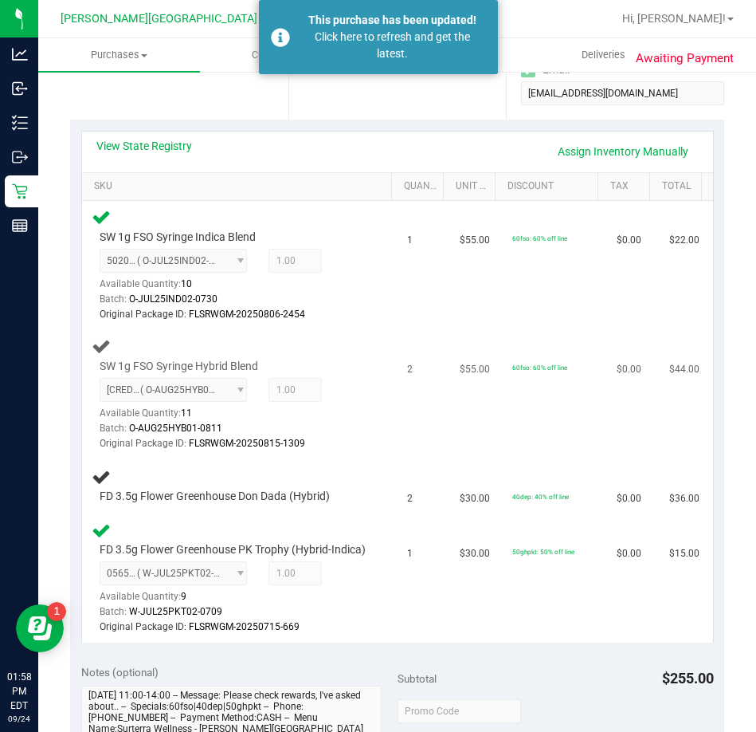
scroll to position [0, 0]
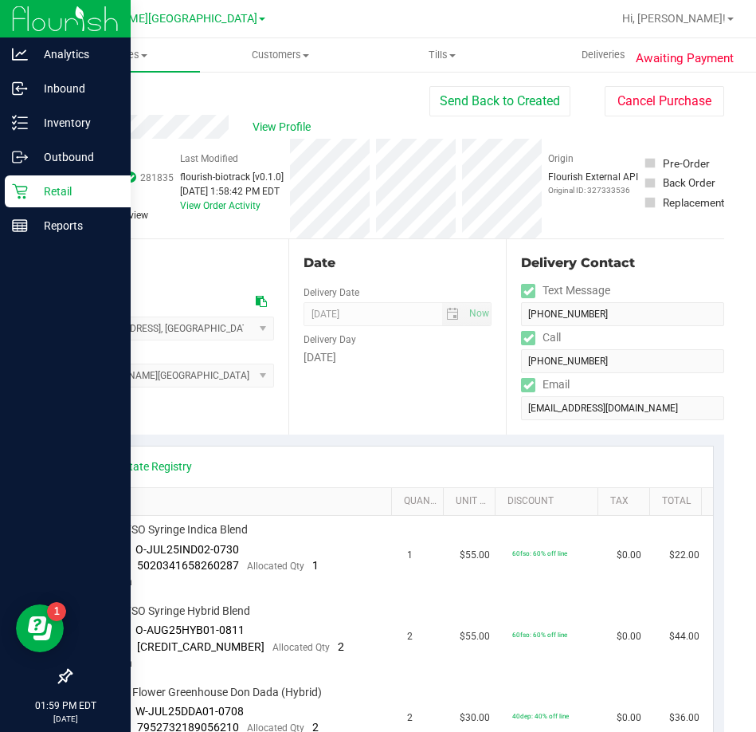
click at [28, 188] on div "Retail" at bounding box center [68, 191] width 126 height 32
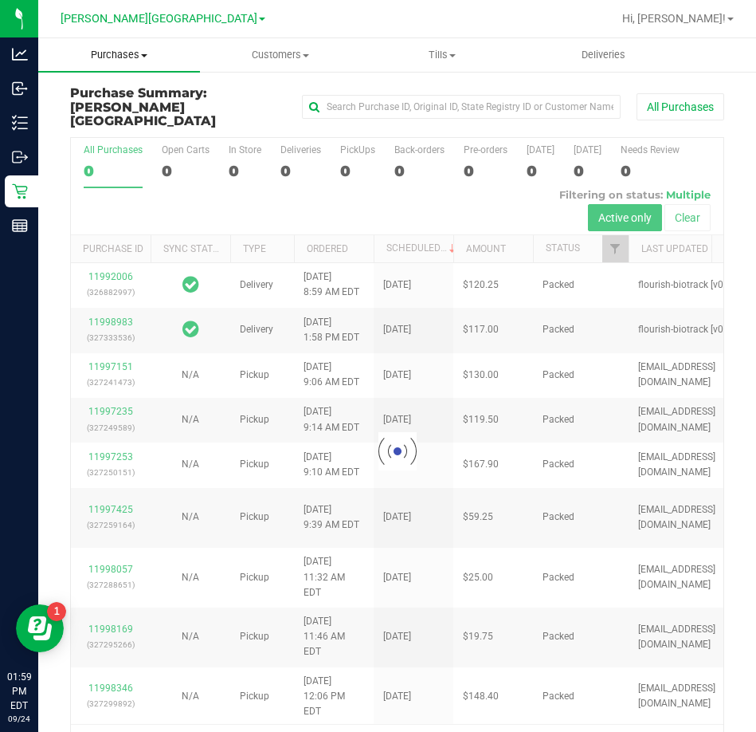
click at [119, 56] on span "Purchases" at bounding box center [119, 55] width 162 height 14
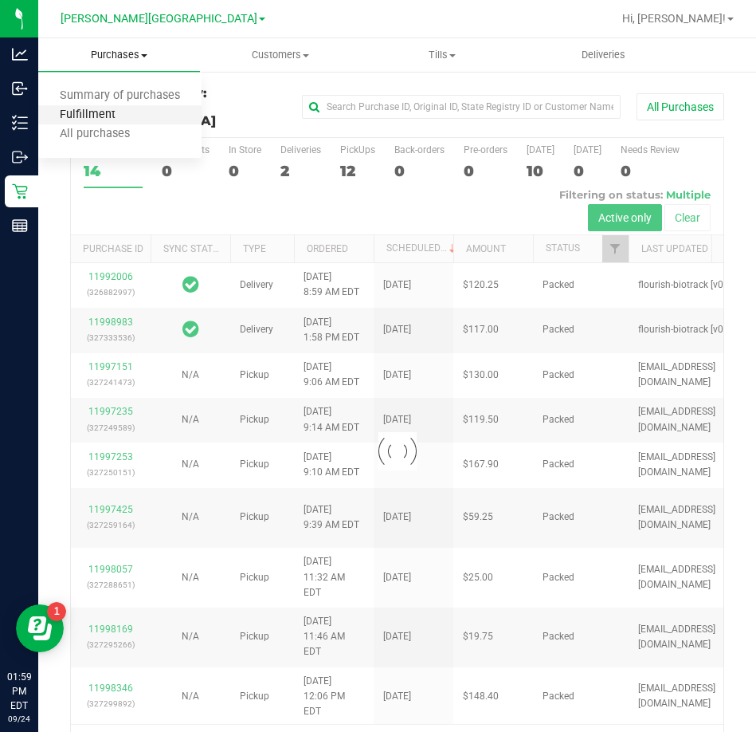
click at [107, 113] on span "Fulfillment" at bounding box center [87, 115] width 99 height 14
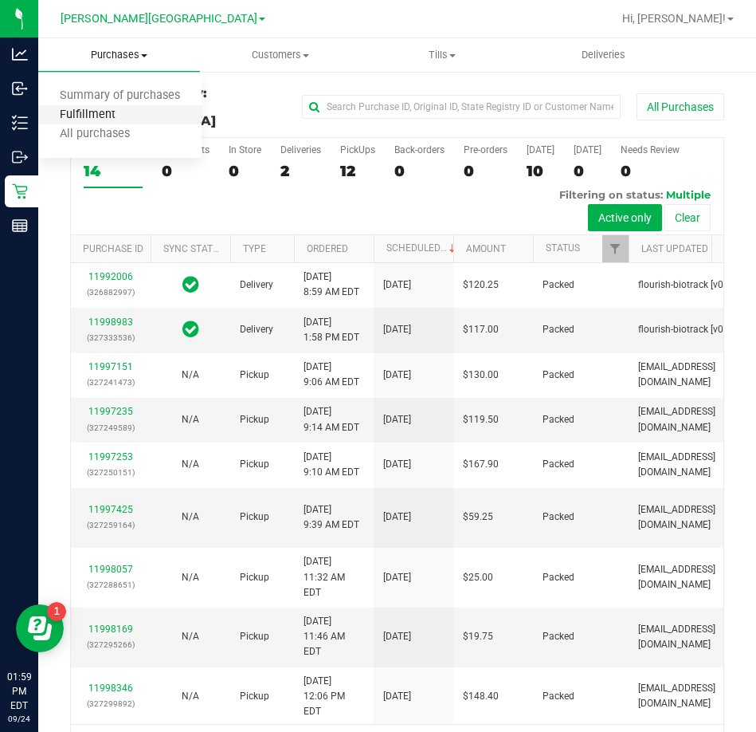
click at [100, 111] on span "Fulfillment" at bounding box center [87, 115] width 99 height 14
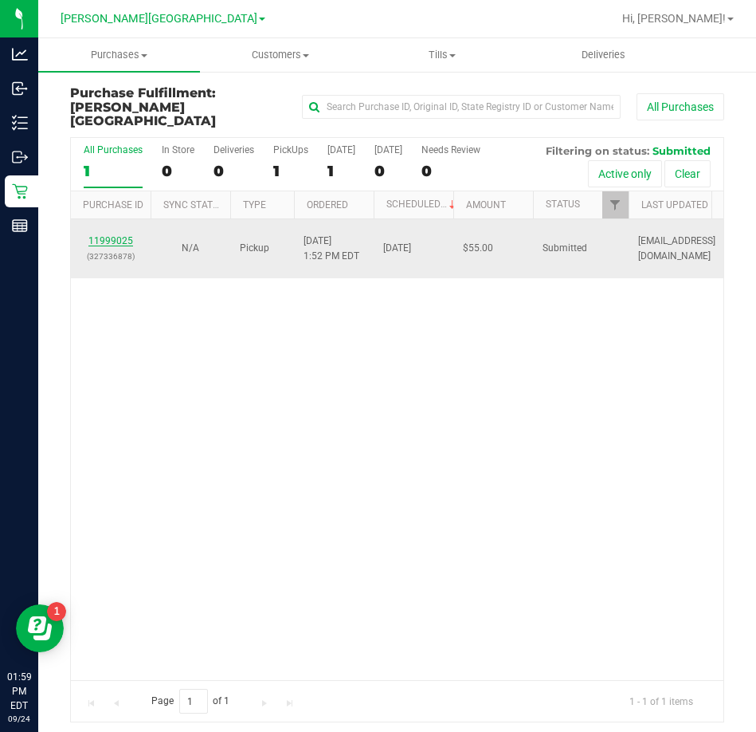
click at [125, 235] on link "11999025" at bounding box center [110, 240] width 45 height 11
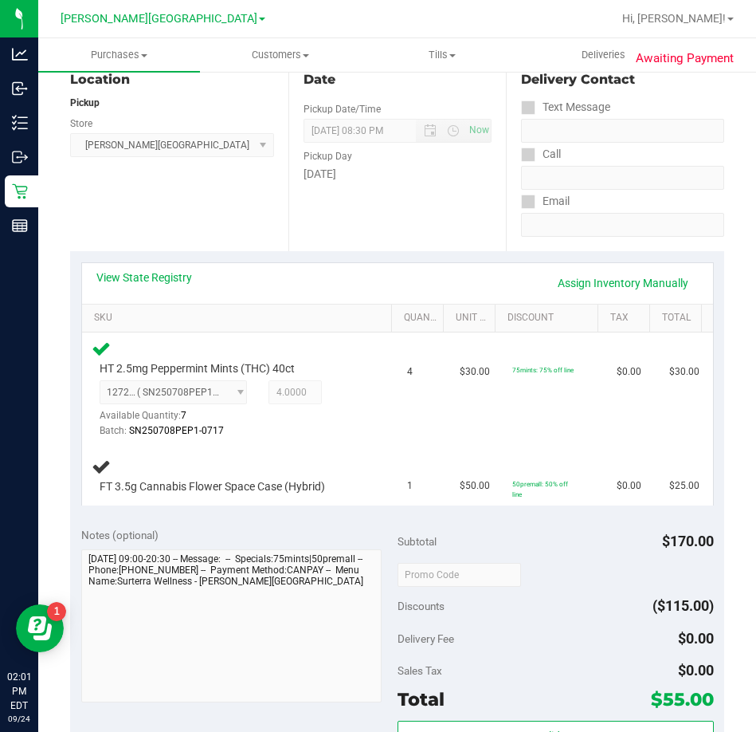
scroll to position [179, 0]
click at [408, 410] on td "4" at bounding box center [424, 389] width 53 height 114
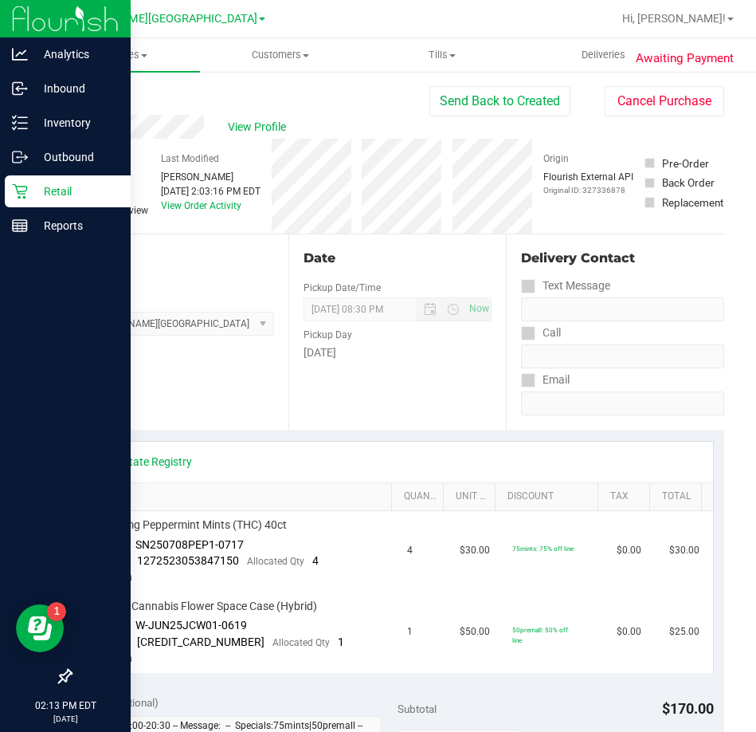
click at [49, 193] on p "Retail" at bounding box center [76, 191] width 96 height 19
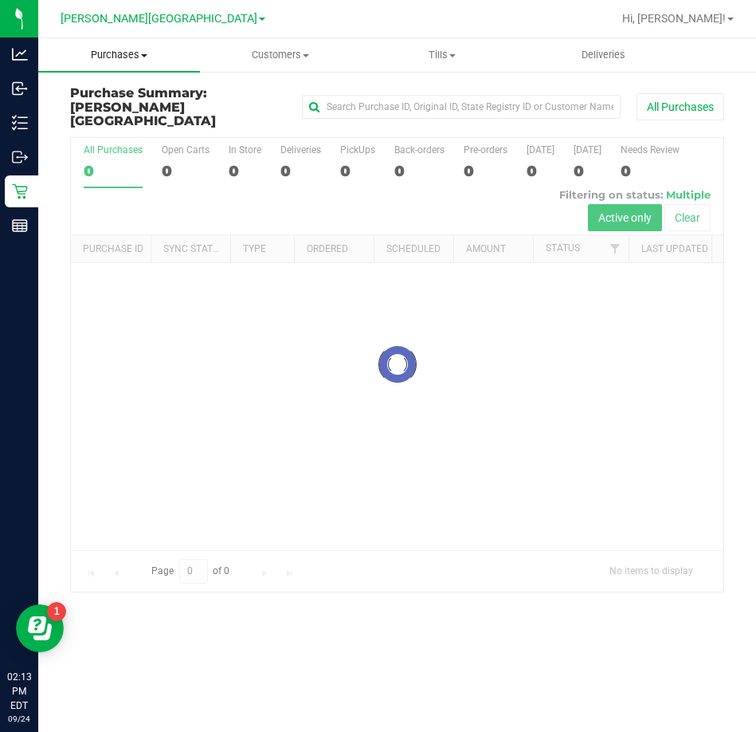
click at [129, 54] on span "Purchases" at bounding box center [119, 55] width 162 height 14
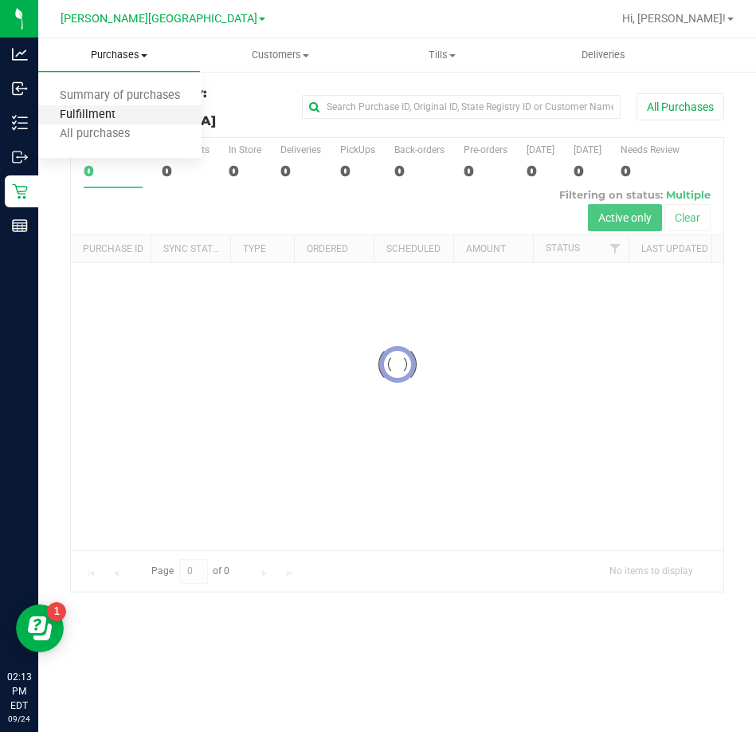
click at [114, 116] on span "Fulfillment" at bounding box center [87, 115] width 99 height 14
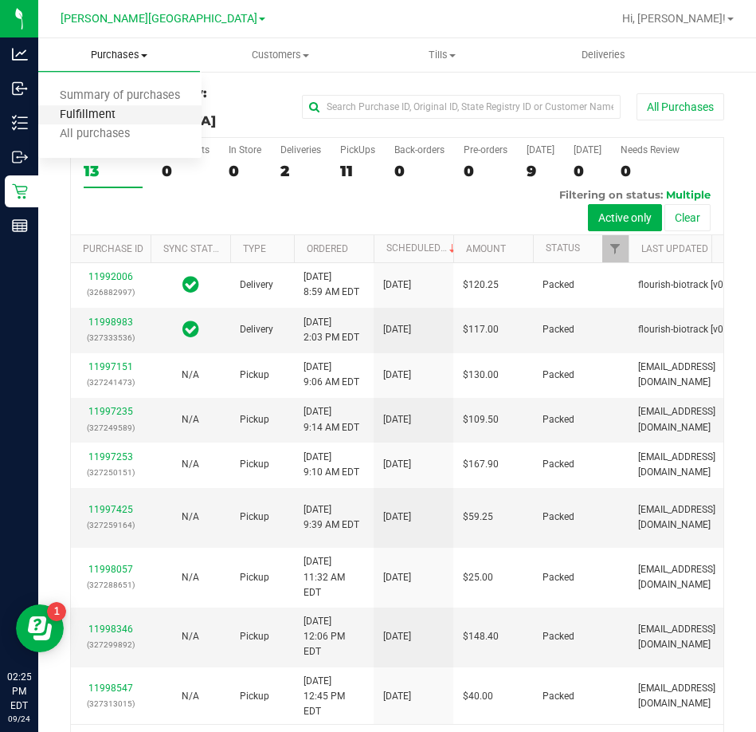
click at [104, 110] on span "Fulfillment" at bounding box center [87, 115] width 99 height 14
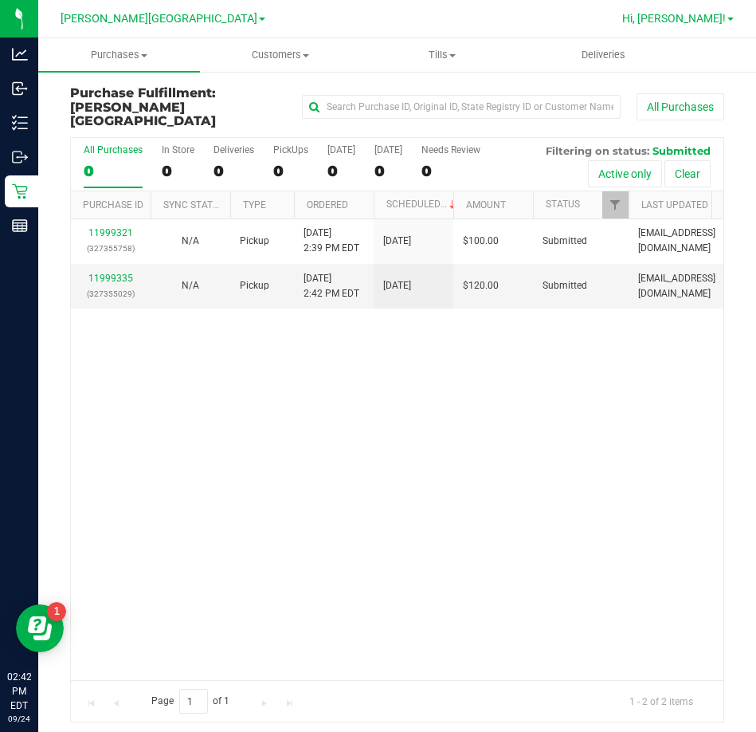
click at [675, 23] on span "Hi, [PERSON_NAME]!" at bounding box center [674, 18] width 104 height 13
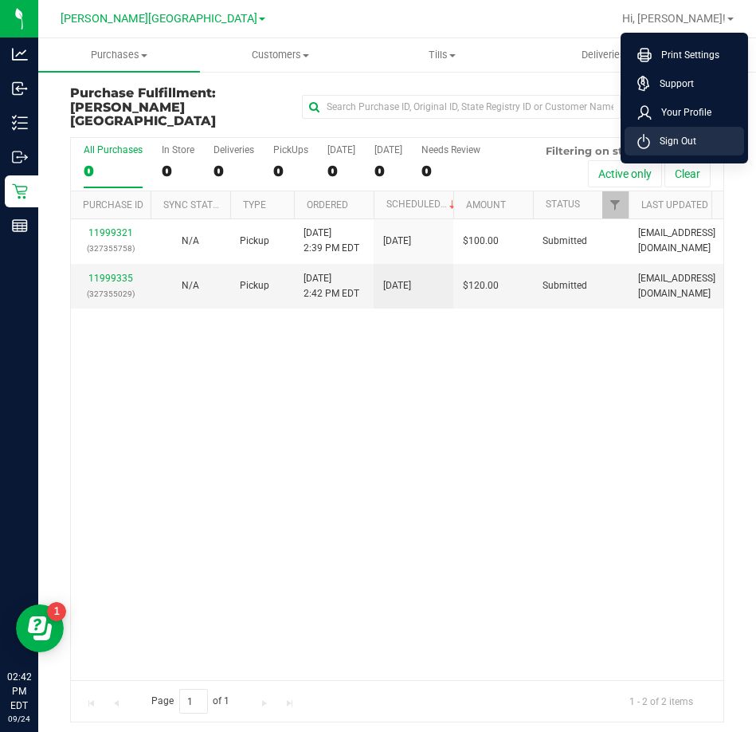
click at [668, 139] on span "Sign Out" at bounding box center [673, 141] width 46 height 16
